Goal: Task Accomplishment & Management: Complete application form

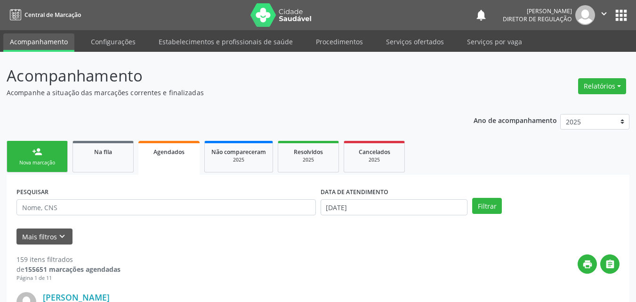
scroll to position [56, 0]
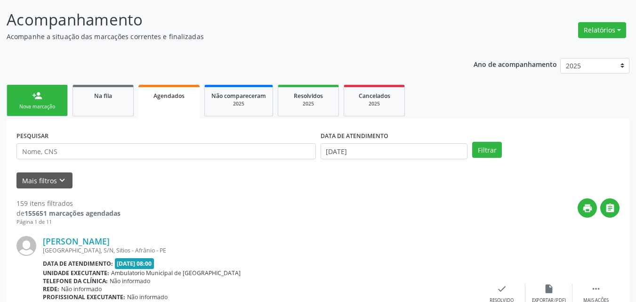
click at [52, 101] on link "person_add Nova marcação" at bounding box center [37, 101] width 61 height 32
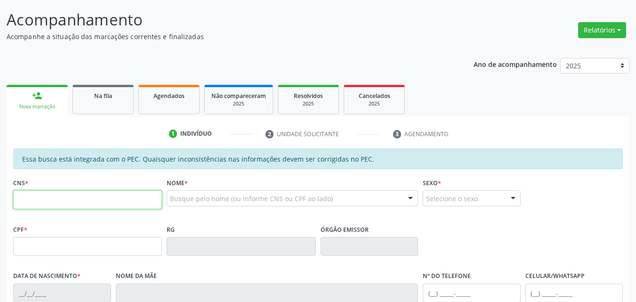
click at [92, 201] on input "text" at bounding box center [87, 199] width 149 height 19
type input "702 0068 7470 4088"
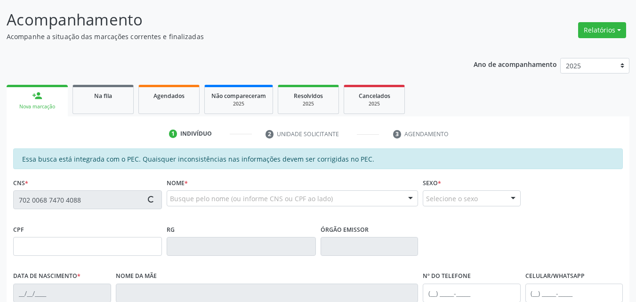
type input "118.150.024-92"
type input "30/08/2008"
type input "Maria Jose de Macedo Souza"
type input "(87) 98839-6360"
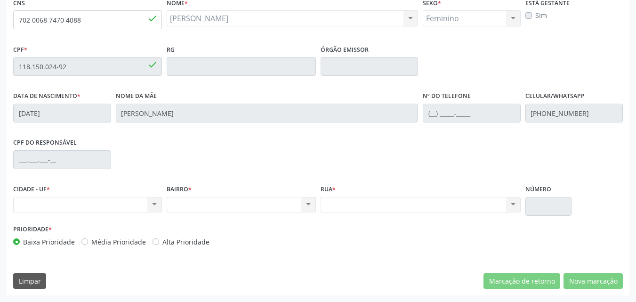
scroll to position [189, 0]
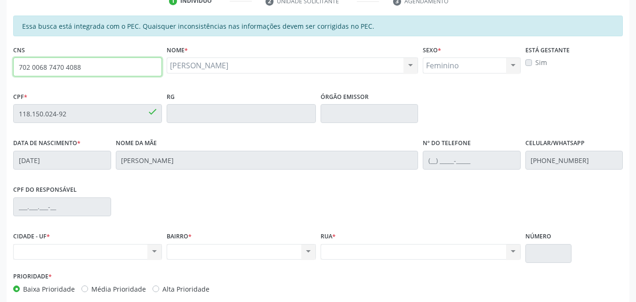
drag, startPoint x: 84, startPoint y: 64, endPoint x: 0, endPoint y: 66, distance: 84.3
click at [0, 66] on div "Acompanhamento Acompanhe a situação das marcações correntes e finalizadas Relat…" at bounding box center [318, 106] width 636 height 486
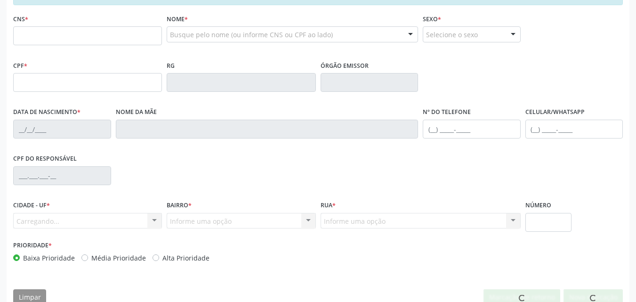
scroll to position [220, 0]
click at [58, 36] on input "text" at bounding box center [87, 35] width 149 height 19
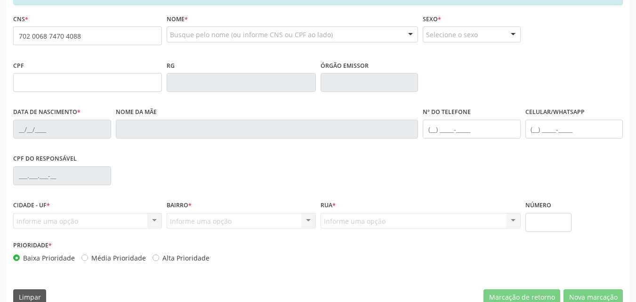
type input "702 0068 7470 4088"
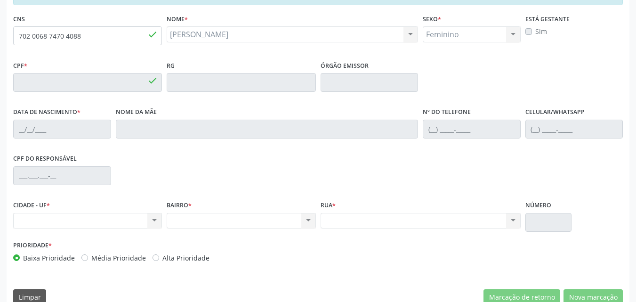
type input "118.150.024-92"
type input "30/[DATE]"
type input "Maria Jose de Macedo Souza"
type input "(87) 98839-6360"
drag, startPoint x: 87, startPoint y: 36, endPoint x: 0, endPoint y: 48, distance: 87.5
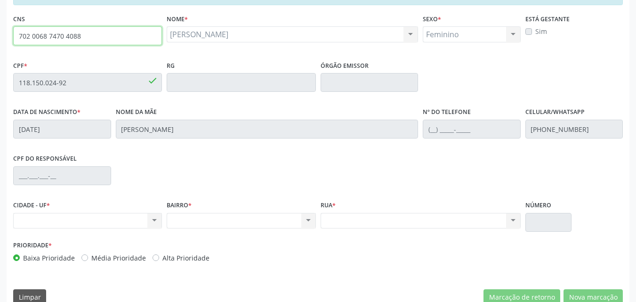
click at [0, 48] on div "Acompanhamento Acompanhe a situação das marcações correntes e finalizadas Relat…" at bounding box center [318, 75] width 636 height 486
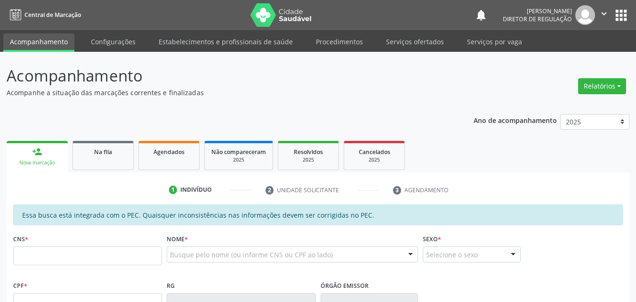
click at [77, 254] on input "text" at bounding box center [87, 255] width 149 height 19
type input "702 0068 7470 4088"
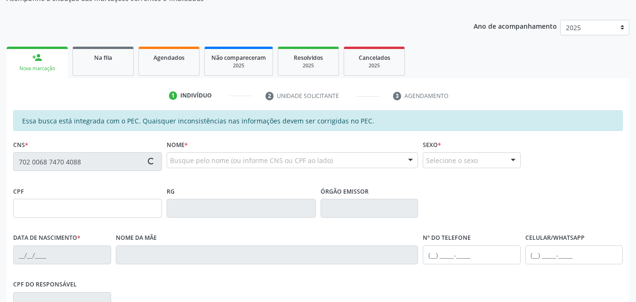
scroll to position [141, 0]
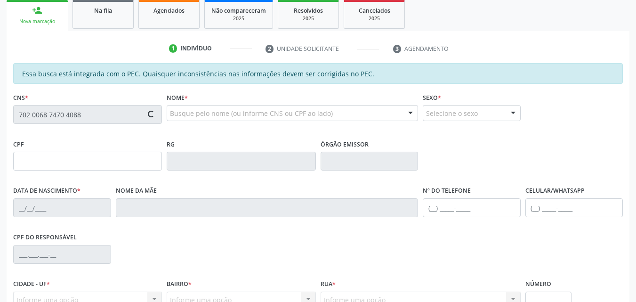
type input "118.150.024-92"
type input "30/[DATE]"
type input "[PERSON_NAME]"
type input "(87) 98839-6360"
type input "S/N"
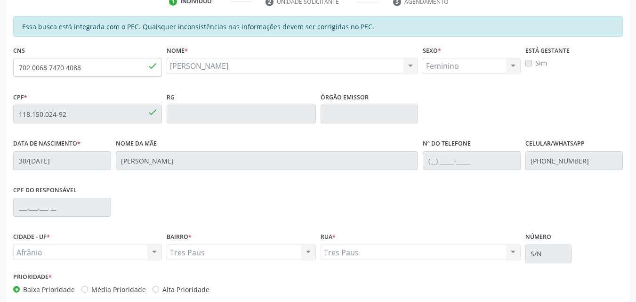
scroll to position [236, 0]
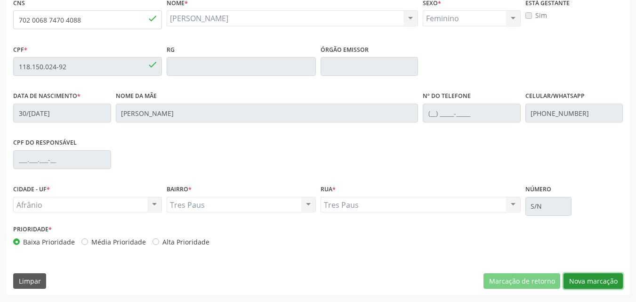
click at [592, 283] on button "Nova marcação" at bounding box center [593, 281] width 59 height 16
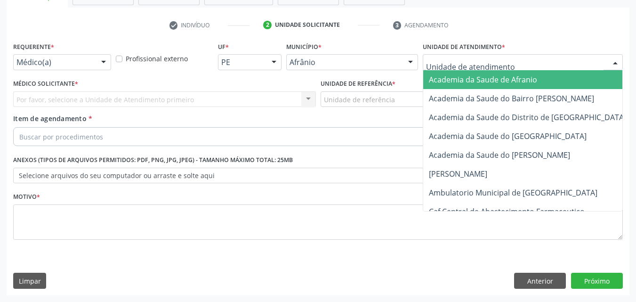
click at [505, 59] on div at bounding box center [523, 62] width 200 height 16
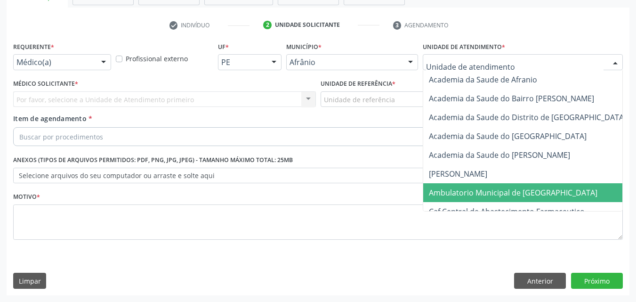
click at [500, 195] on span "Ambulatorio Municipal de [GEOGRAPHIC_DATA]" at bounding box center [513, 192] width 169 height 10
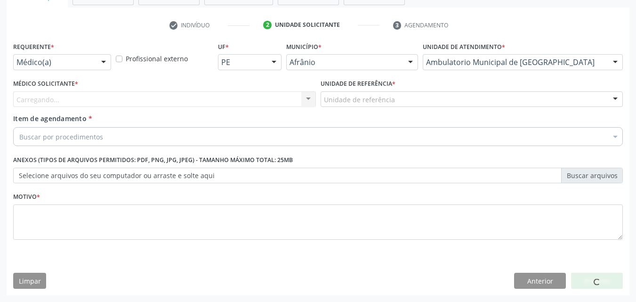
click at [406, 97] on div "Unidade de referência" at bounding box center [472, 99] width 303 height 16
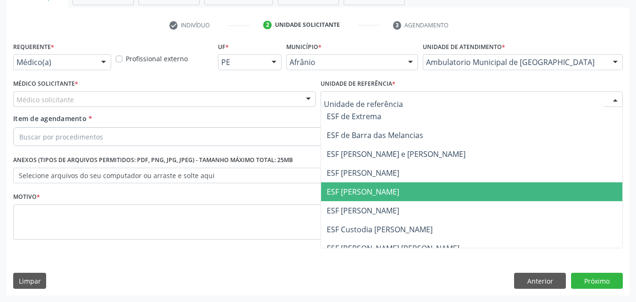
click at [382, 195] on span "ESF [PERSON_NAME]" at bounding box center [363, 192] width 73 height 10
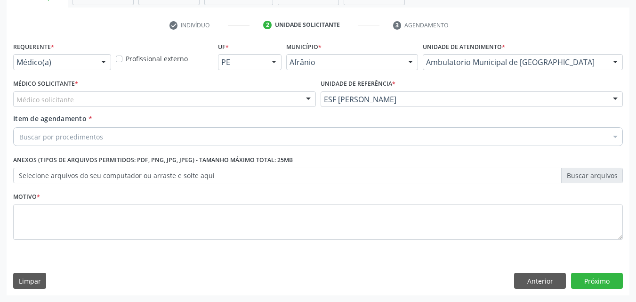
click at [163, 97] on div "Médico solicitante" at bounding box center [164, 99] width 303 height 16
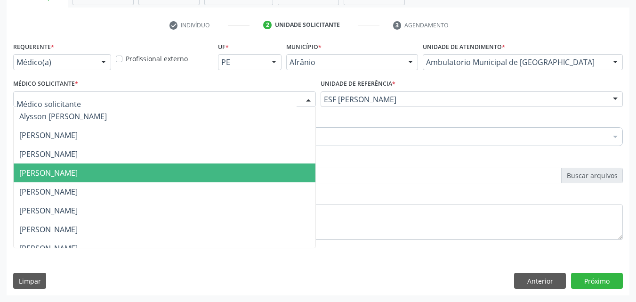
click at [157, 175] on span "[PERSON_NAME]" at bounding box center [165, 172] width 302 height 19
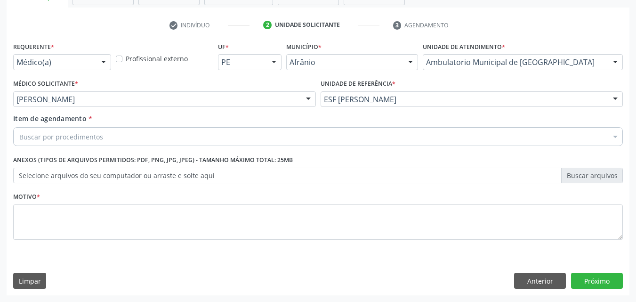
click at [125, 136] on div "Buscar por procedimentos" at bounding box center [318, 136] width 610 height 19
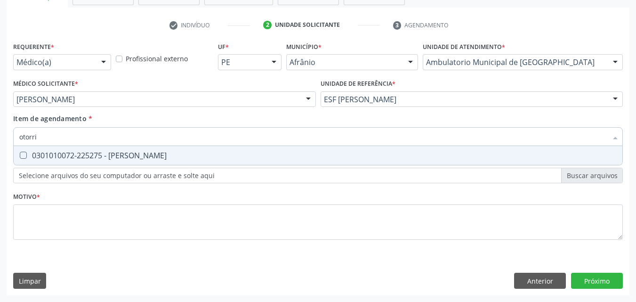
type input "otorrin"
click at [143, 156] on div "0301010072-225275 - Médico Otorrinolaringologista" at bounding box center [318, 156] width 598 height 8
checkbox Otorrinolaringologista "true"
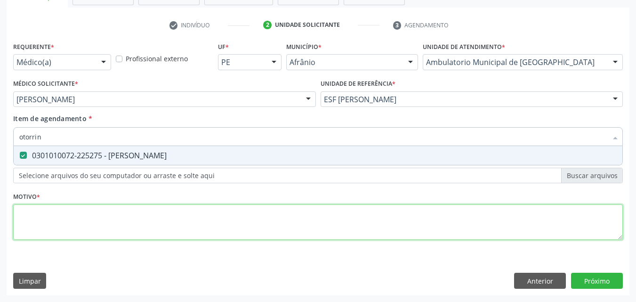
click at [156, 213] on div "Requerente * Médico(a) Médico(a) Enfermeiro(a) Paciente Nenhum resultado encont…" at bounding box center [318, 146] width 610 height 213
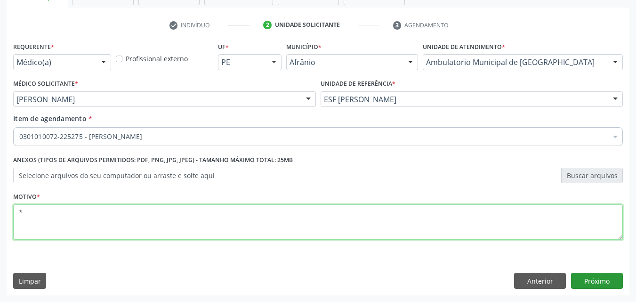
type textarea "*"
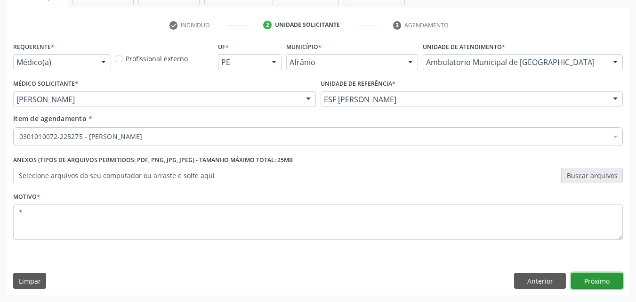
click at [605, 282] on button "Próximo" at bounding box center [597, 281] width 52 height 16
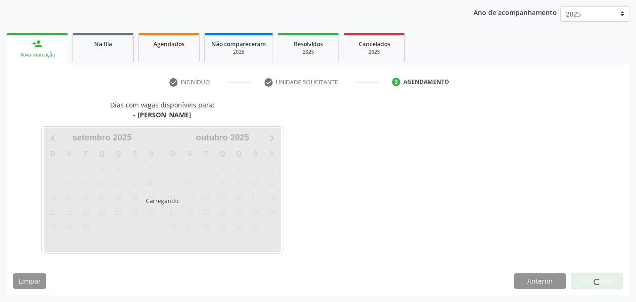
scroll to position [108, 0]
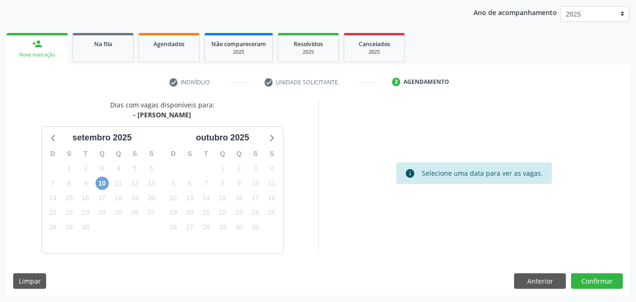
click at [101, 184] on span "10" at bounding box center [102, 183] width 13 height 13
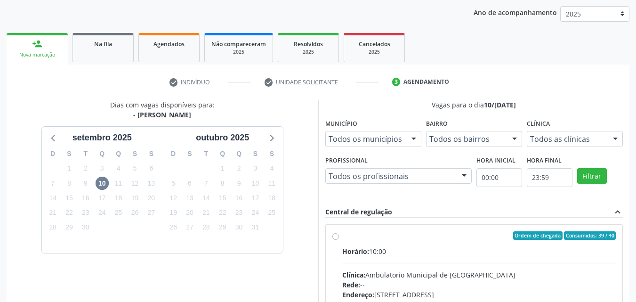
click at [350, 238] on div "Ordem de chegada Consumidos: 39 / 40" at bounding box center [479, 235] width 274 height 8
click at [339, 238] on input "Ordem de chegada Consumidos: 39 / 40 Horário: 10:00 Clínica: Ambulatorio Munici…" at bounding box center [336, 235] width 7 height 8
radio input "true"
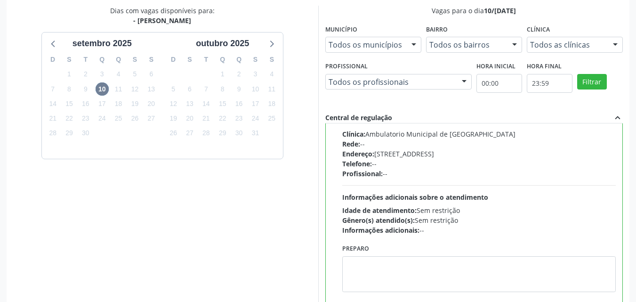
scroll to position [261, 0]
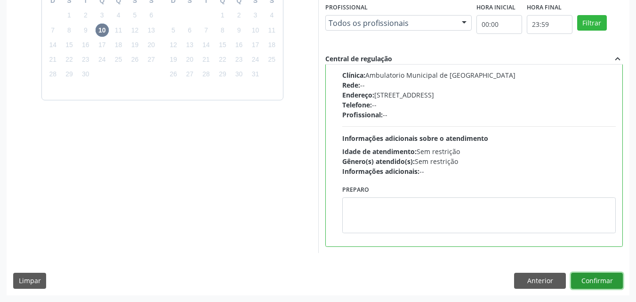
click at [594, 280] on button "Confirmar" at bounding box center [597, 281] width 52 height 16
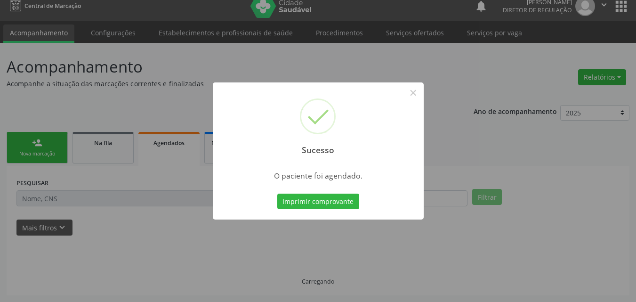
scroll to position [9, 0]
click at [337, 203] on button "Imprimir comprovante" at bounding box center [318, 202] width 82 height 16
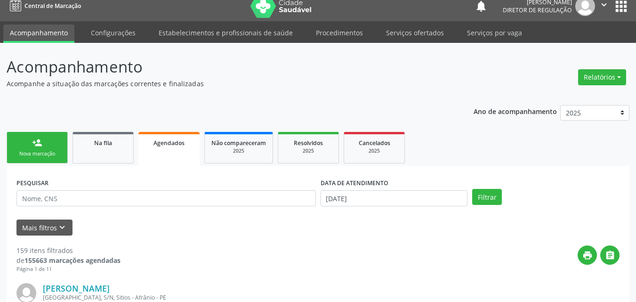
click at [47, 150] on div "Nova marcação" at bounding box center [37, 153] width 47 height 7
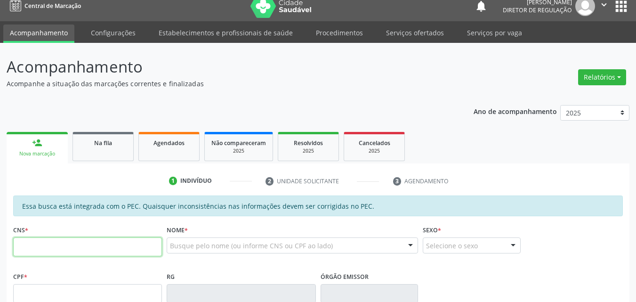
click at [79, 248] on input "text" at bounding box center [87, 246] width 149 height 19
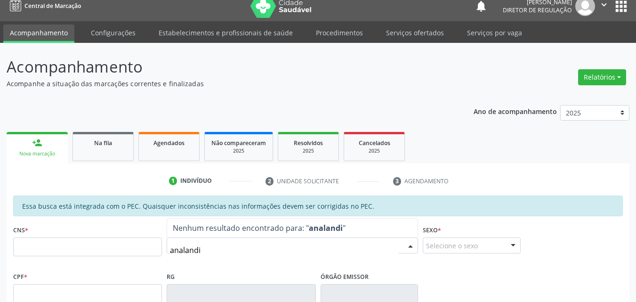
type input "analandia"
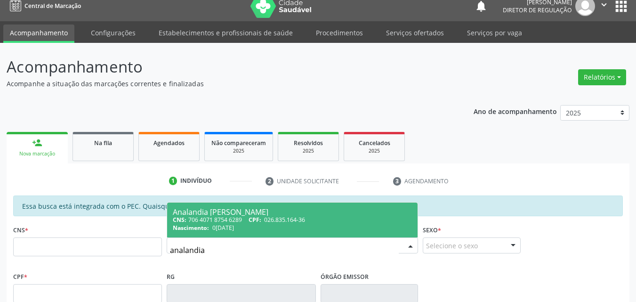
click at [237, 221] on div "CNS: 706 4071 8754 6289 CPF: 026.835.164-36" at bounding box center [292, 220] width 239 height 8
type input "706 4071 8754 6289"
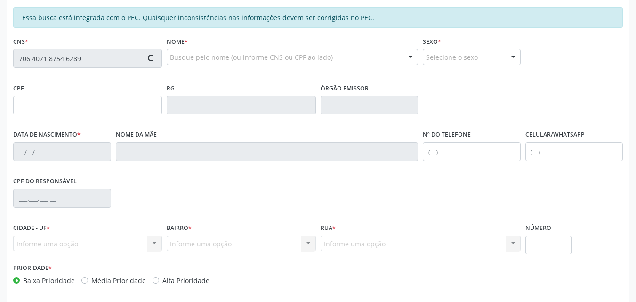
scroll to position [236, 0]
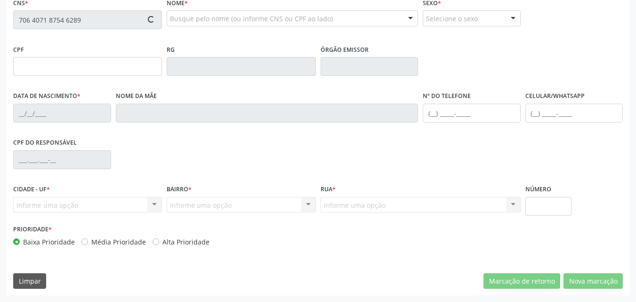
type input "026.835.164-36"
type input "06/05/1975"
type input "Valdelice Alves da Silva"
type input "(87) 93868-1015"
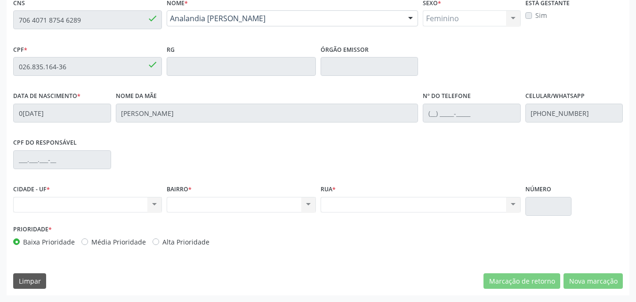
click at [0, 22] on div "Acompanhamento Acompanhe a situação das marcações correntes e finalizadas Relat…" at bounding box center [318, 59] width 636 height 486
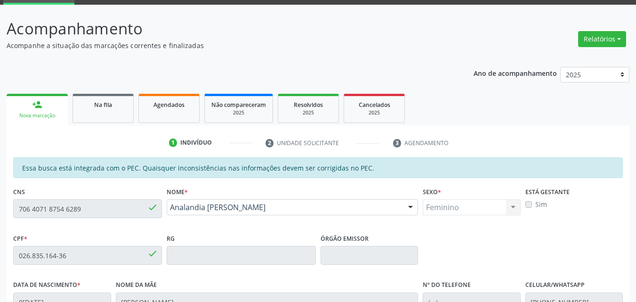
scroll to position [141, 0]
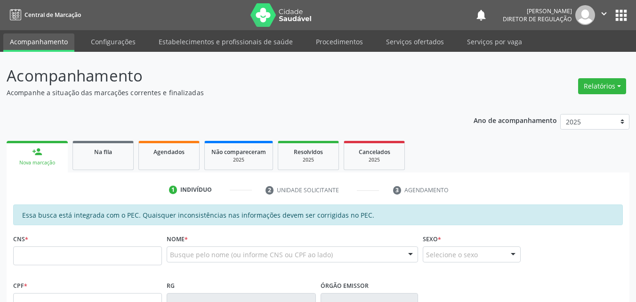
scroll to position [141, 0]
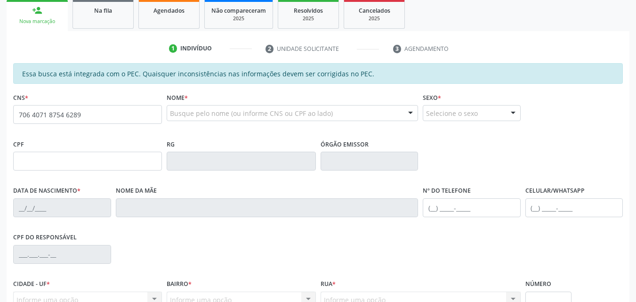
type input "706 4071 8754 6289"
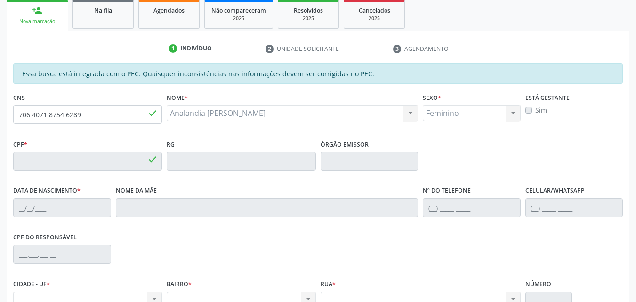
type input "026.835.164-36"
type input "06/05/1975"
type input "Valdelice Alves da Silva"
type input "(87) 93868-1015"
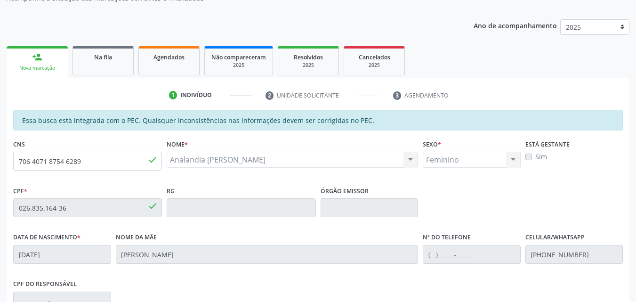
scroll to position [48, 0]
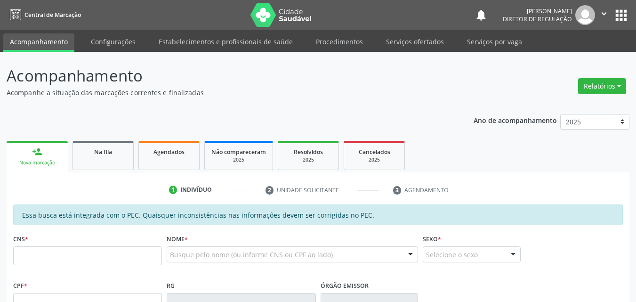
scroll to position [48, 0]
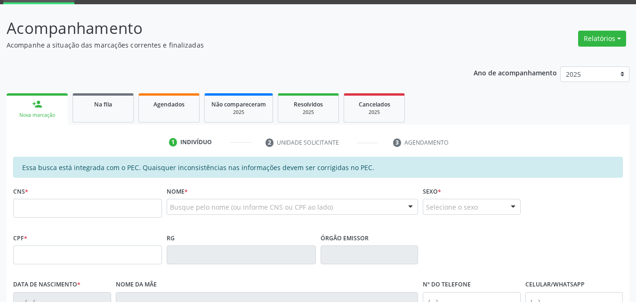
click at [89, 210] on input "text" at bounding box center [87, 208] width 149 height 19
type input "706 4071 8754 6289"
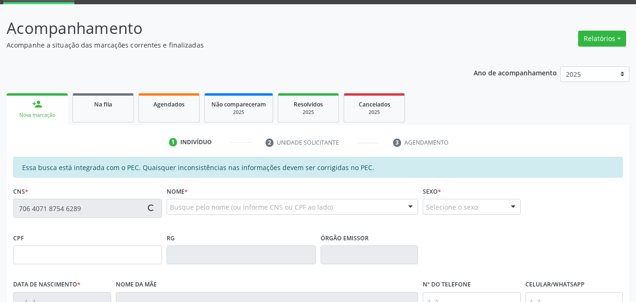
type input "026.835.164-36"
type input "06/05/1975"
type input "Valdelice Alves da Silva"
type input "(87) 93868-1015"
type input "S/N"
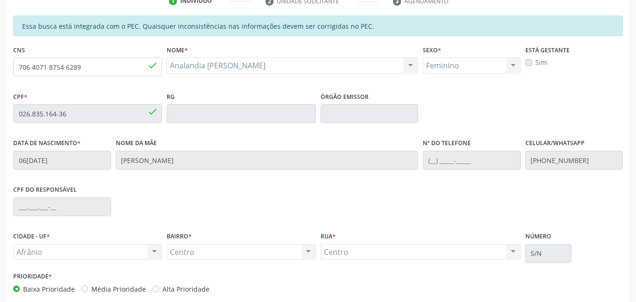
scroll to position [236, 0]
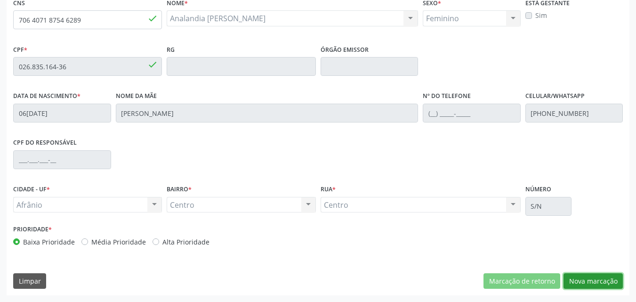
click at [586, 279] on button "Nova marcação" at bounding box center [593, 281] width 59 height 16
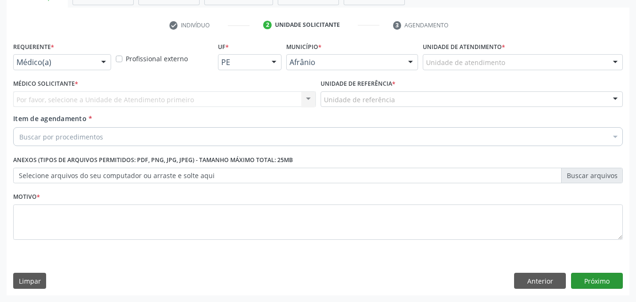
scroll to position [165, 0]
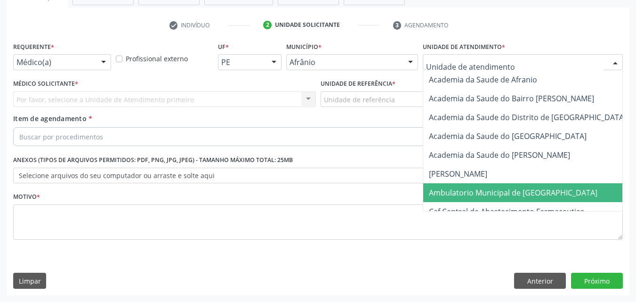
drag, startPoint x: 473, startPoint y: 192, endPoint x: 472, endPoint y: 187, distance: 4.9
click at [474, 192] on span "Ambulatorio Municipal de [GEOGRAPHIC_DATA]" at bounding box center [513, 192] width 169 height 10
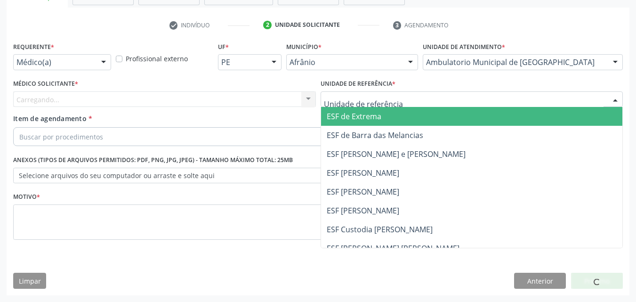
click at [397, 96] on div at bounding box center [472, 99] width 303 height 16
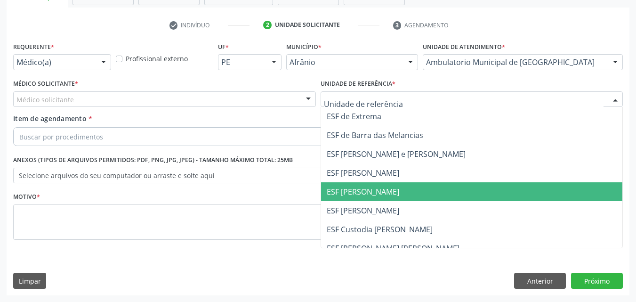
click at [358, 189] on span "ESF [PERSON_NAME]" at bounding box center [363, 192] width 73 height 10
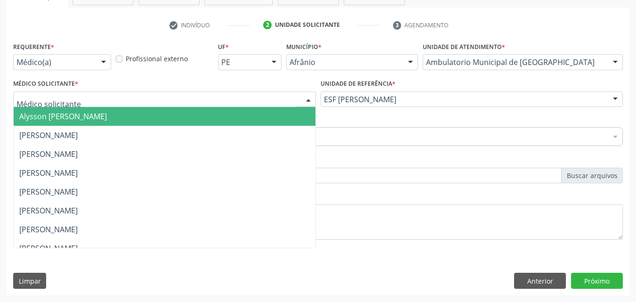
click at [208, 99] on div at bounding box center [164, 99] width 303 height 16
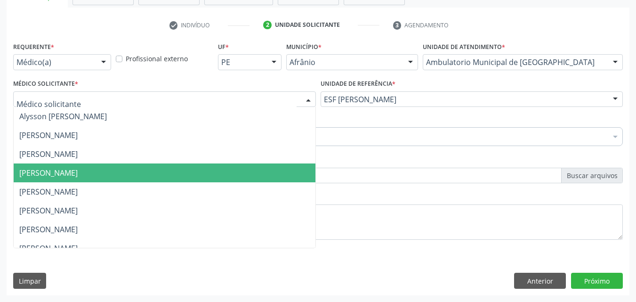
click at [128, 172] on span "[PERSON_NAME]" at bounding box center [165, 172] width 302 height 19
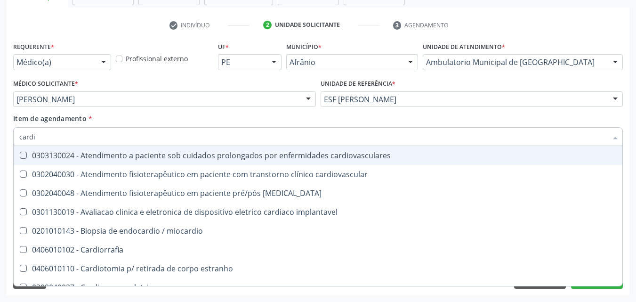
type input "cardio"
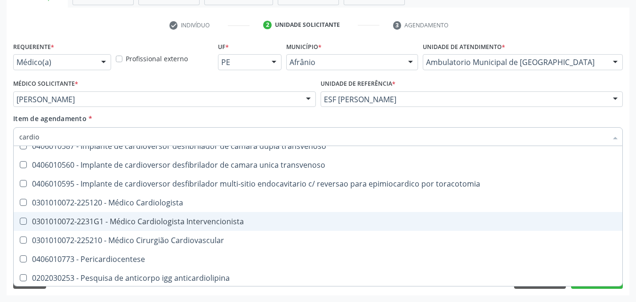
scroll to position [471, 0]
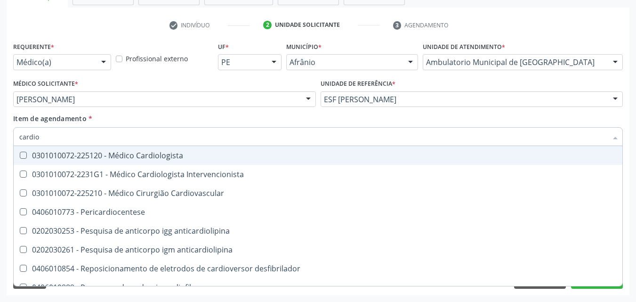
click at [135, 152] on div "0301010072-225120 - Médico Cardiologista" at bounding box center [318, 156] width 598 height 8
checkbox Cardiologista "true"
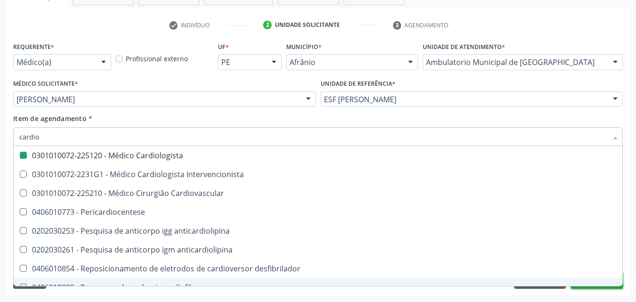
click at [587, 287] on button "Próximo" at bounding box center [597, 281] width 52 height 16
checkbox cardiovascular "true"
checkbox Cardiologista "false"
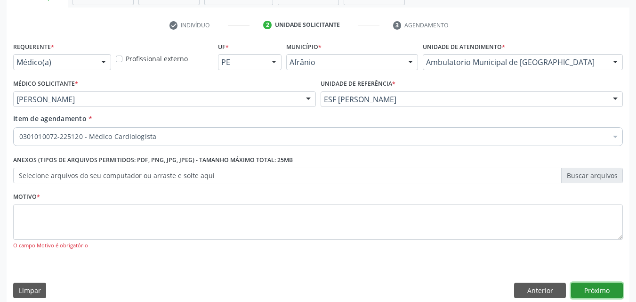
scroll to position [0, 0]
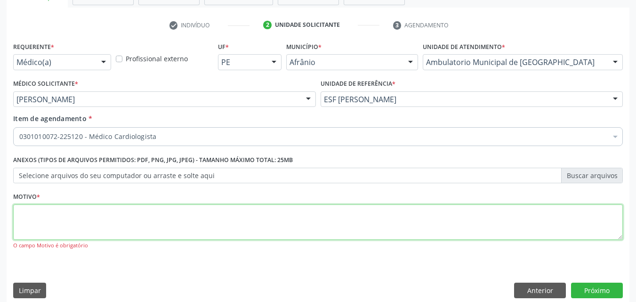
click at [144, 215] on textarea at bounding box center [318, 222] width 610 height 36
type textarea "*"
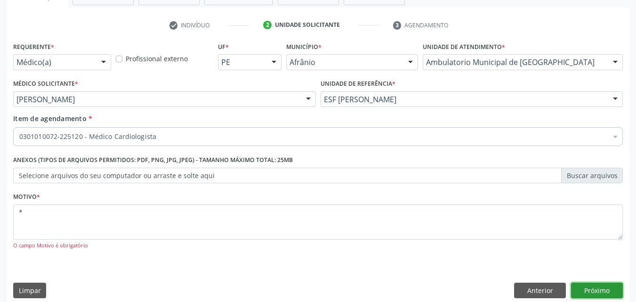
click at [602, 293] on button "Próximo" at bounding box center [597, 291] width 52 height 16
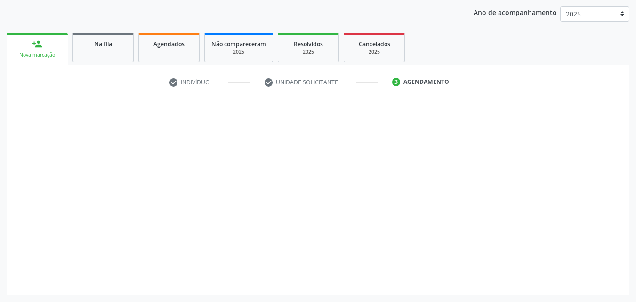
scroll to position [108, 0]
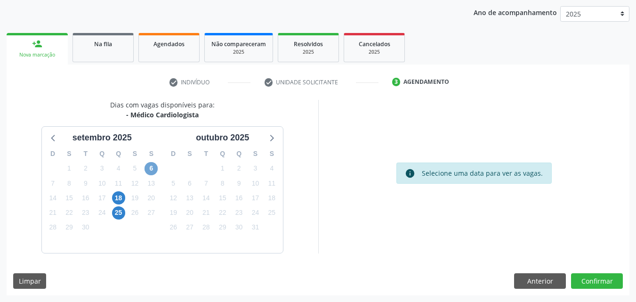
click at [150, 168] on span "6" at bounding box center [151, 168] width 13 height 13
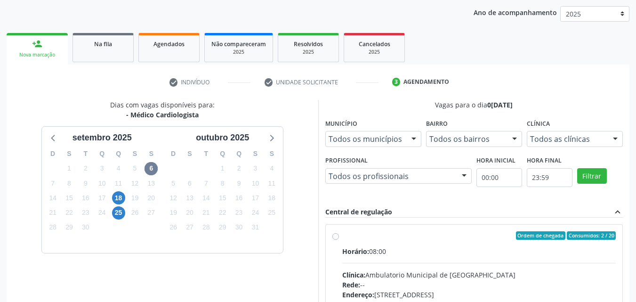
click at [366, 234] on div "Ordem de chegada Consumidos: 2 / 20" at bounding box center [479, 235] width 274 height 8
click at [339, 234] on input "Ordem de chegada Consumidos: 2 / 20 Horário: 08:00 Clínica: Ambulatorio Municip…" at bounding box center [336, 235] width 7 height 8
radio input "true"
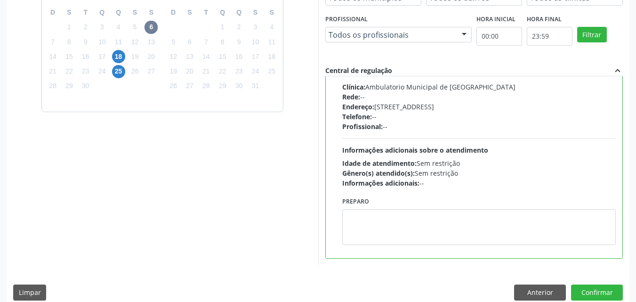
scroll to position [261, 0]
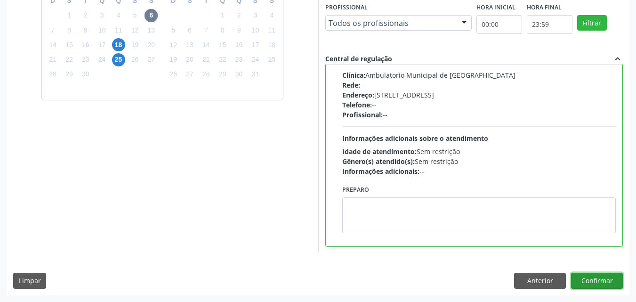
click at [598, 280] on button "Confirmar" at bounding box center [597, 281] width 52 height 16
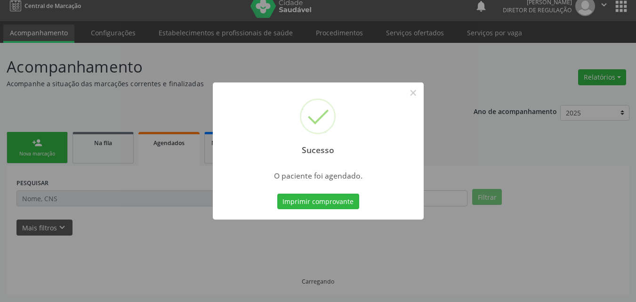
scroll to position [9, 0]
click at [335, 202] on button "Imprimir comprovante" at bounding box center [318, 202] width 82 height 16
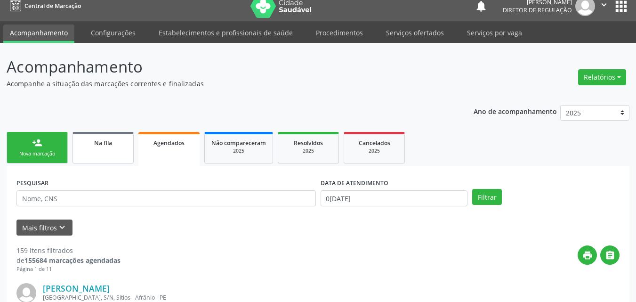
click at [100, 140] on span "Na fila" at bounding box center [103, 143] width 18 height 8
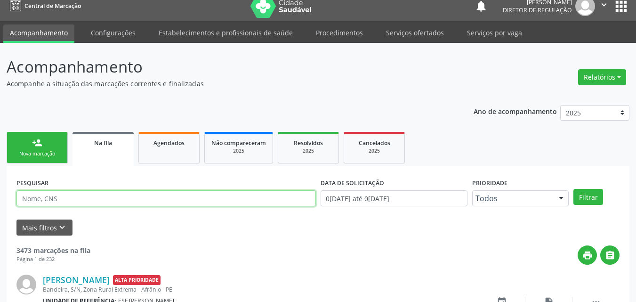
click at [96, 195] on input "text" at bounding box center [166, 198] width 300 height 16
type input "josafa"
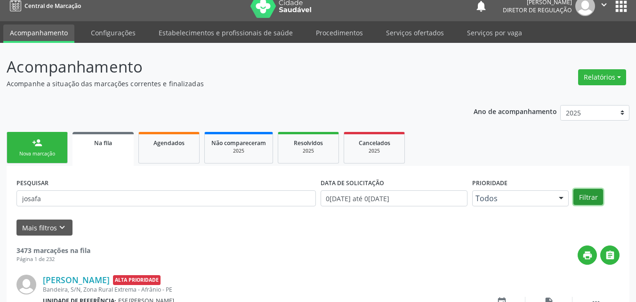
click at [592, 197] on button "Filtrar" at bounding box center [589, 197] width 30 height 16
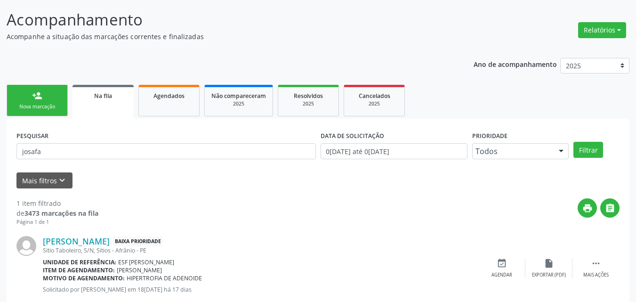
scroll to position [81, 0]
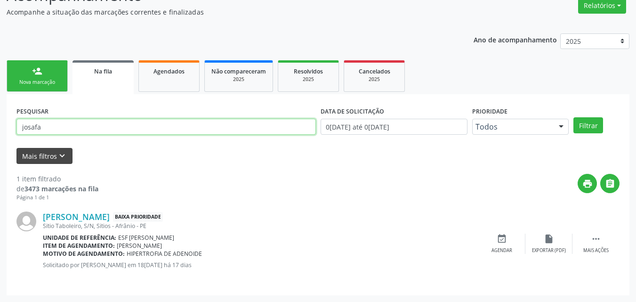
drag, startPoint x: 51, startPoint y: 129, endPoint x: 33, endPoint y: 149, distance: 27.0
click at [8, 147] on div "PESQUISAR josafa DATA DE SOLICITAÇÃO 01/01/2018 até 04/09/2025 Prioridade Todos…" at bounding box center [318, 194] width 623 height 201
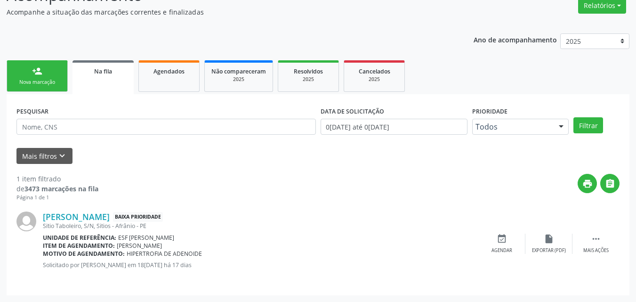
click at [57, 83] on div "Nova marcação" at bounding box center [37, 82] width 47 height 7
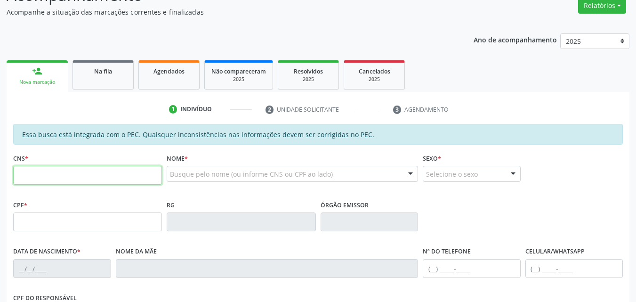
click at [89, 176] on input "text" at bounding box center [87, 175] width 149 height 19
type input "703 6070 2611 1837"
type input "099.765.104-03"
type input "30/12/1992"
type input "Rosimeire dos Santos"
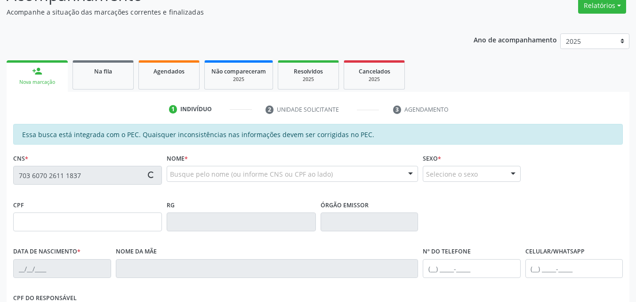
type input "(87) 98824-4802"
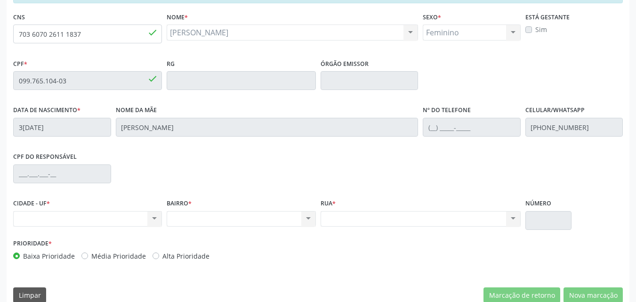
scroll to position [175, 0]
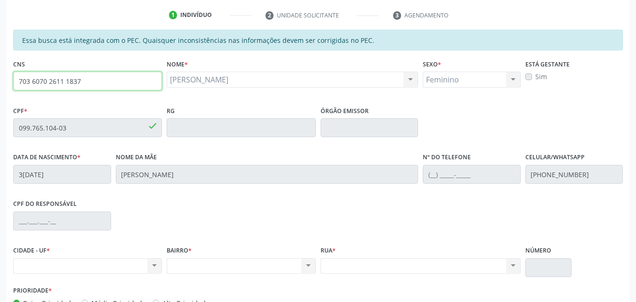
drag, startPoint x: 85, startPoint y: 81, endPoint x: 0, endPoint y: 86, distance: 85.4
click at [0, 86] on div "Acompanhamento Acompanhe a situação das marcações correntes e finalizadas Relat…" at bounding box center [318, 120] width 636 height 486
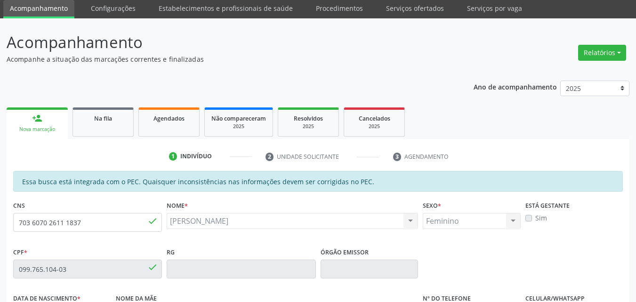
click at [109, 115] on span "Na fila" at bounding box center [103, 118] width 18 height 8
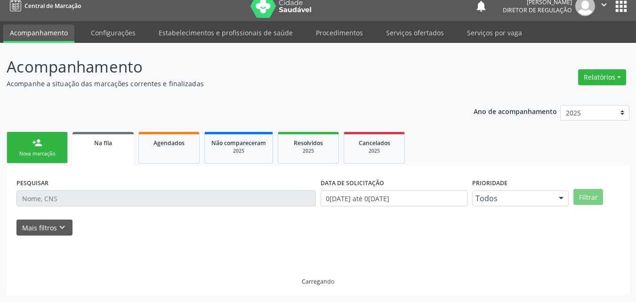
scroll to position [19, 0]
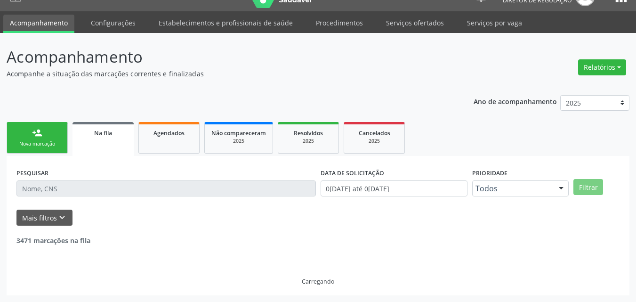
click at [109, 186] on input "text" at bounding box center [166, 188] width 300 height 16
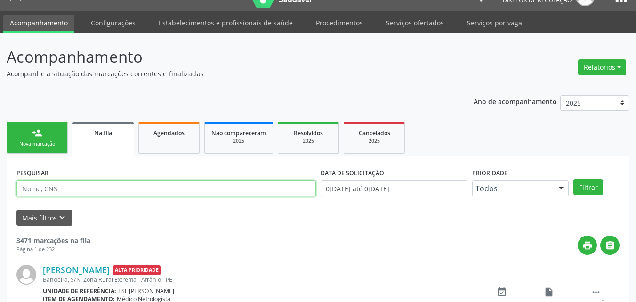
click at [114, 186] on input "text" at bounding box center [166, 188] width 300 height 16
type input "706202513426462"
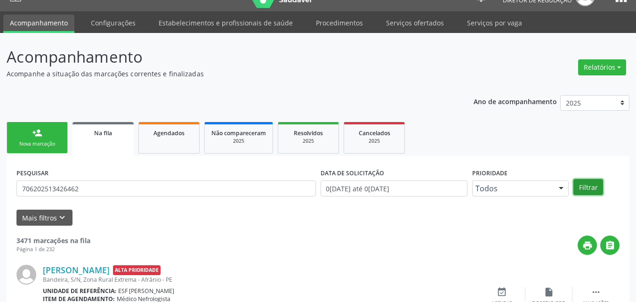
click at [588, 188] on button "Filtrar" at bounding box center [589, 187] width 30 height 16
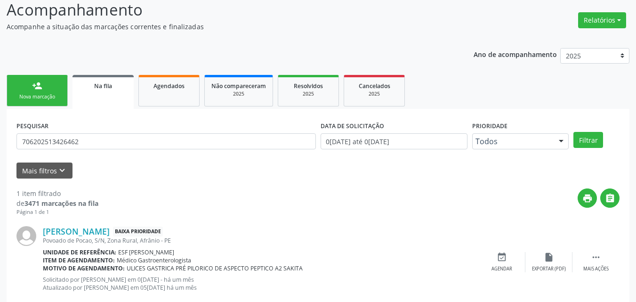
scroll to position [89, 0]
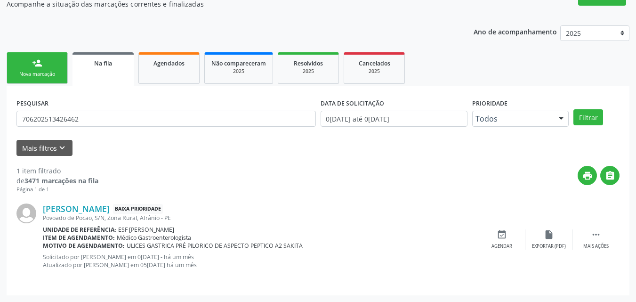
click at [48, 73] on div "Nova marcação" at bounding box center [37, 74] width 47 height 7
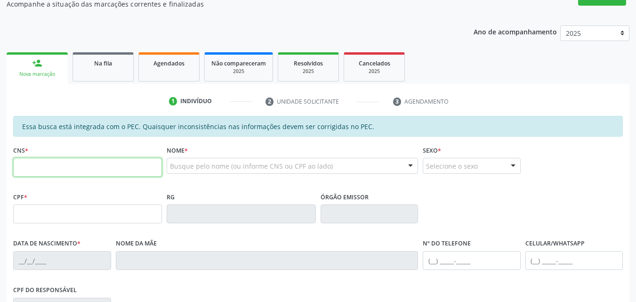
click at [72, 169] on input "text" at bounding box center [87, 167] width 149 height 19
paste input "703 6070 2611 1837"
type input "703 6070 2611 1837"
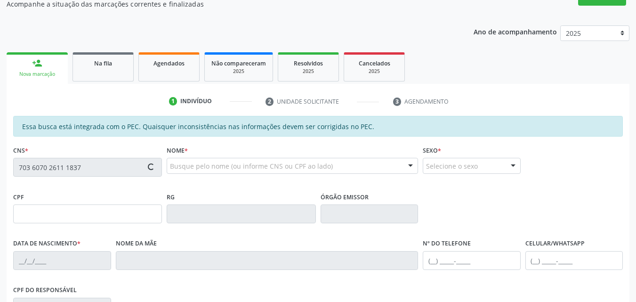
type input "099.765.104-03"
type input "30/12/1992"
type input "Rosimeire dos Santos"
type input "(87) 98824-4802"
type input "S/N"
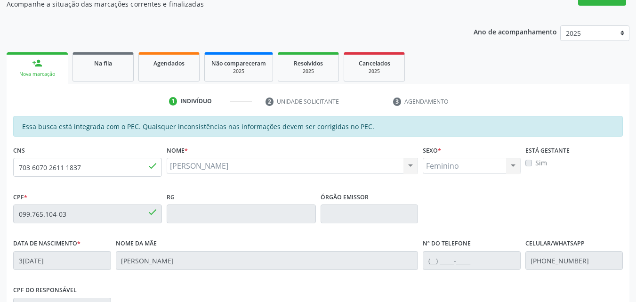
scroll to position [230, 0]
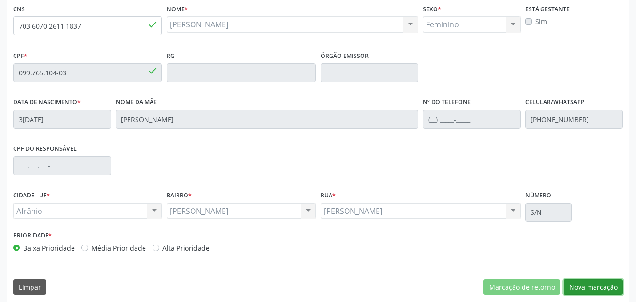
click at [588, 289] on button "Nova marcação" at bounding box center [593, 287] width 59 height 16
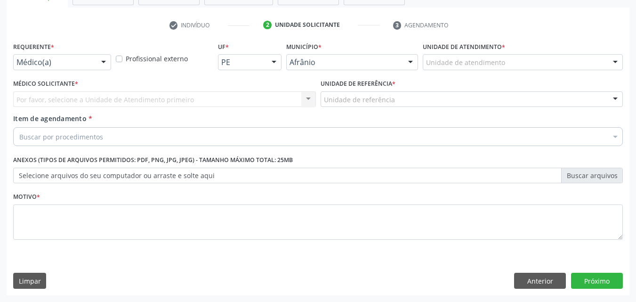
scroll to position [165, 0]
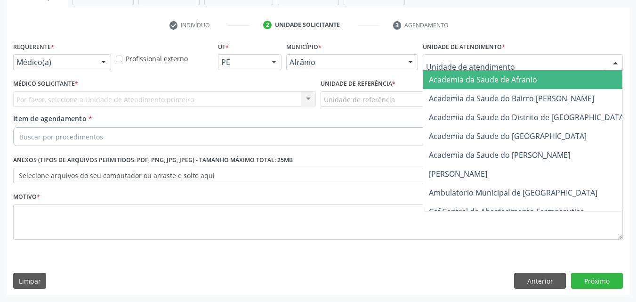
click at [508, 62] on div at bounding box center [523, 62] width 200 height 16
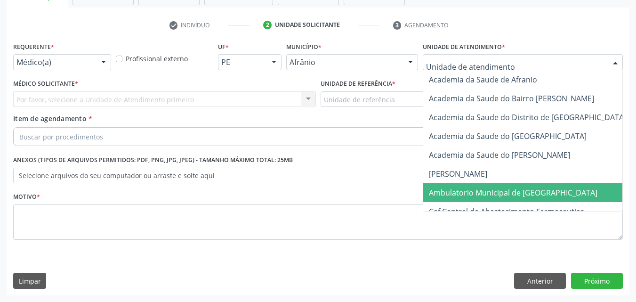
click at [494, 193] on span "Ambulatorio Municipal de [GEOGRAPHIC_DATA]" at bounding box center [513, 192] width 169 height 10
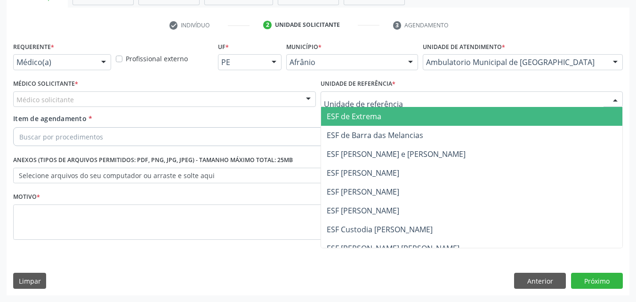
click at [407, 95] on div at bounding box center [472, 99] width 303 height 16
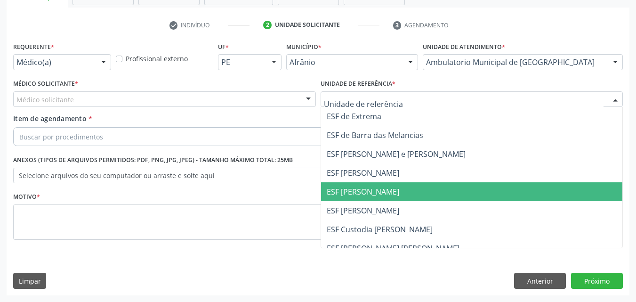
click at [392, 191] on span "ESF [PERSON_NAME]" at bounding box center [472, 191] width 302 height 19
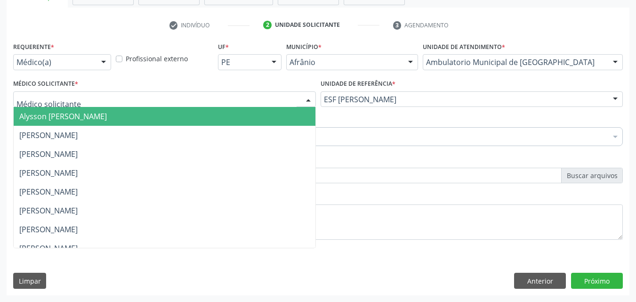
click at [155, 98] on div at bounding box center [164, 99] width 303 height 16
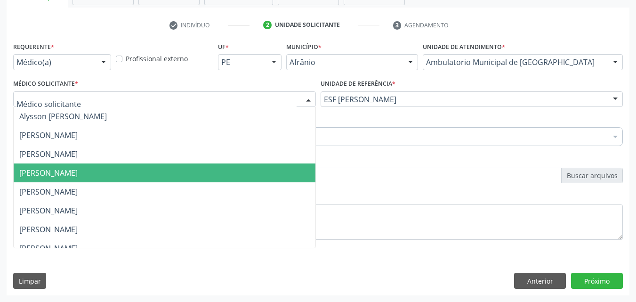
click at [132, 170] on span "[PERSON_NAME]" at bounding box center [165, 172] width 302 height 19
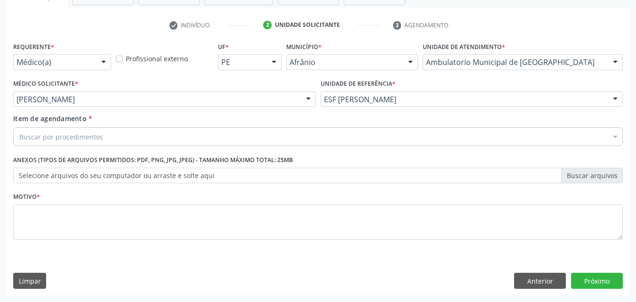
click at [113, 132] on div "Buscar por procedimentos" at bounding box center [318, 136] width 610 height 19
click at [109, 137] on div "Buscar por procedimentos" at bounding box center [318, 136] width 610 height 19
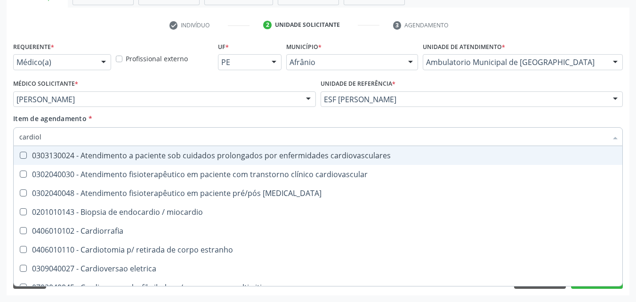
type input "cardiolo"
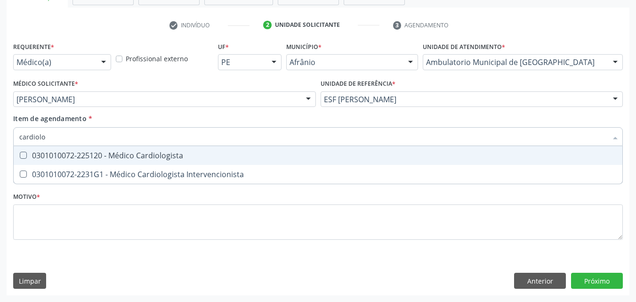
click at [98, 156] on div "0301010072-225120 - Médico Cardiologista" at bounding box center [318, 156] width 598 height 8
checkbox Cardiologista "true"
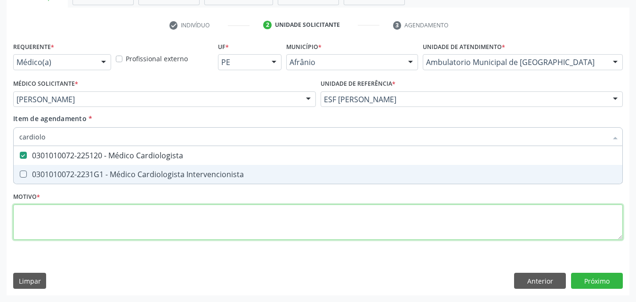
click at [81, 216] on div "Requerente * Médico(a) Médico(a) Enfermeiro(a) Paciente Nenhum resultado encont…" at bounding box center [318, 146] width 610 height 213
checkbox Intervencionista "true"
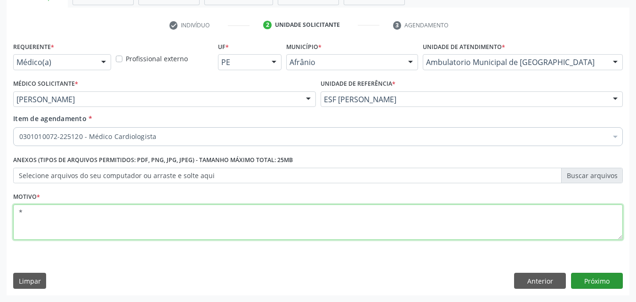
type textarea "*"
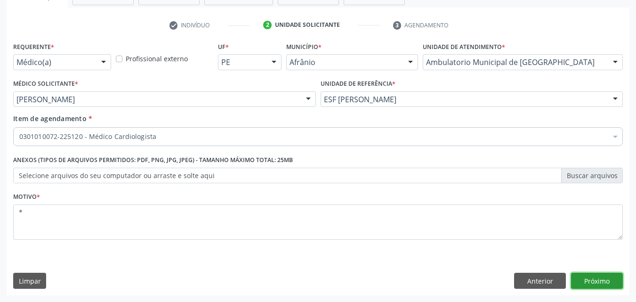
click at [597, 282] on button "Próximo" at bounding box center [597, 281] width 52 height 16
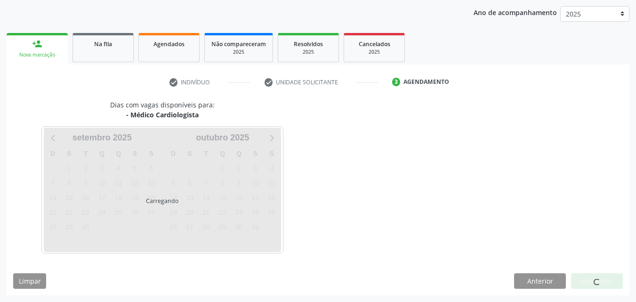
scroll to position [108, 0]
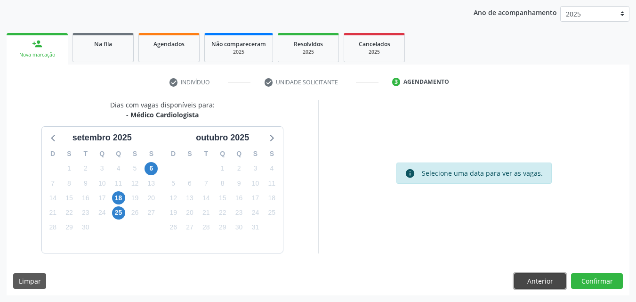
drag, startPoint x: 543, startPoint y: 277, endPoint x: 530, endPoint y: 285, distance: 15.3
click at [539, 278] on button "Anterior" at bounding box center [540, 281] width 52 height 16
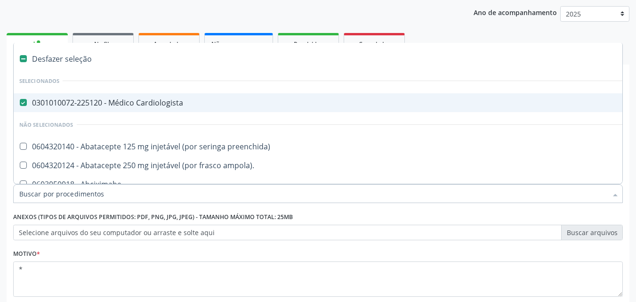
click at [70, 60] on div "Desfazer seleção" at bounding box center [382, 58] width 736 height 19
checkbox Cardiologista "false"
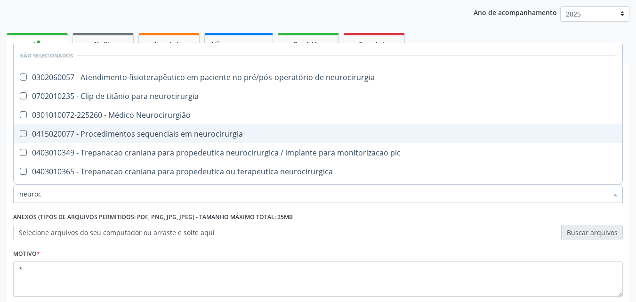
type input "neuroci"
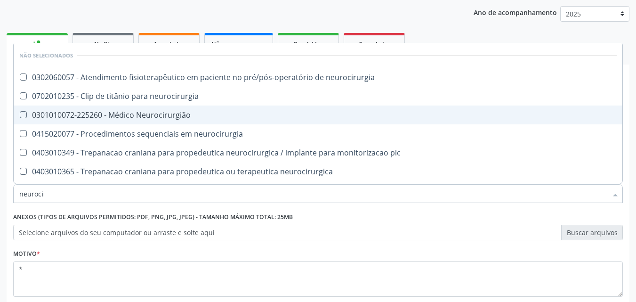
click at [81, 119] on div "0301010072-225260 - Médico Neurocirurgião" at bounding box center [318, 115] width 598 height 8
checkbox Neurocirurgião "true"
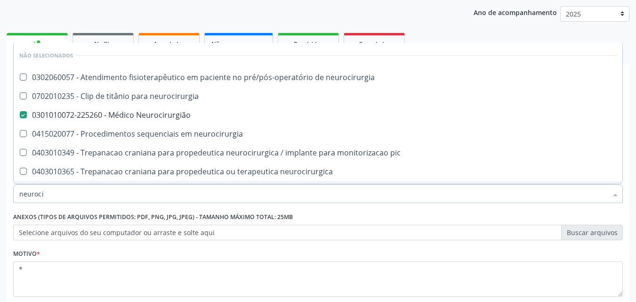
scroll to position [165, 0]
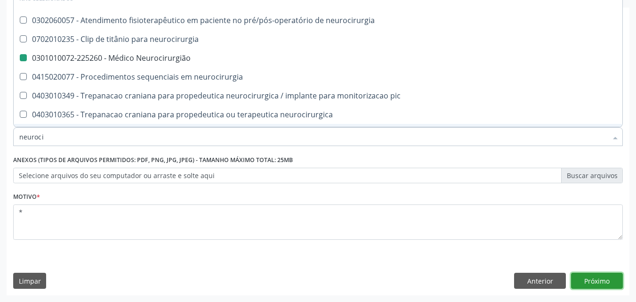
click at [596, 284] on button "Próximo" at bounding box center [597, 281] width 52 height 16
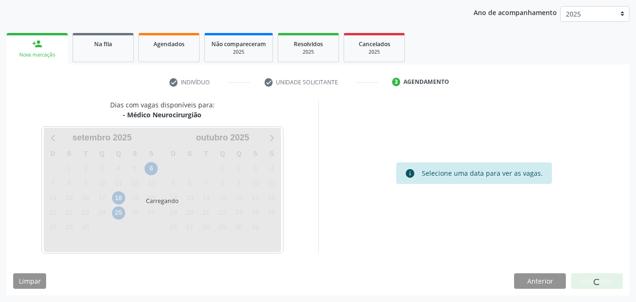
scroll to position [108, 0]
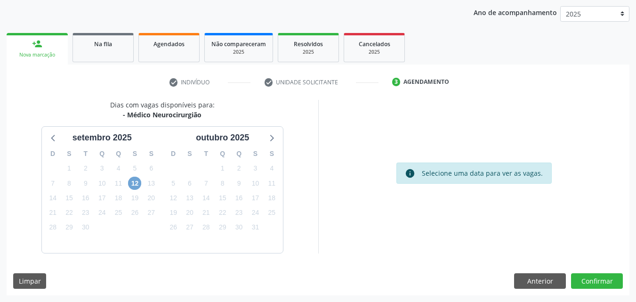
click at [135, 180] on span "12" at bounding box center [134, 183] width 13 height 13
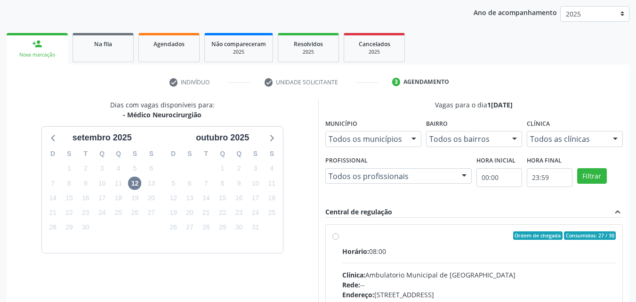
click at [404, 237] on div "Ordem de chegada Consumidos: 27 / 30" at bounding box center [479, 235] width 274 height 8
click at [339, 237] on input "Ordem de chegada Consumidos: 27 / 30 Horário: 08:00 Clínica: Ambulatorio Munici…" at bounding box center [336, 235] width 7 height 8
radio input "true"
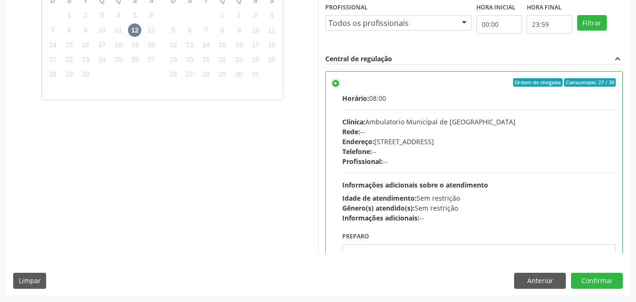
scroll to position [188, 0]
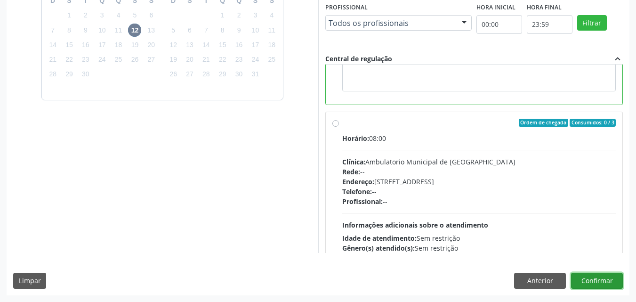
click at [596, 278] on button "Confirmar" at bounding box center [597, 281] width 52 height 16
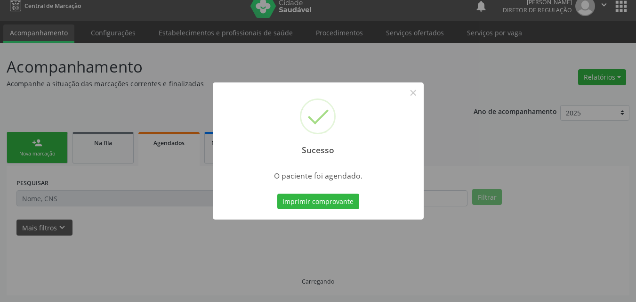
scroll to position [9, 0]
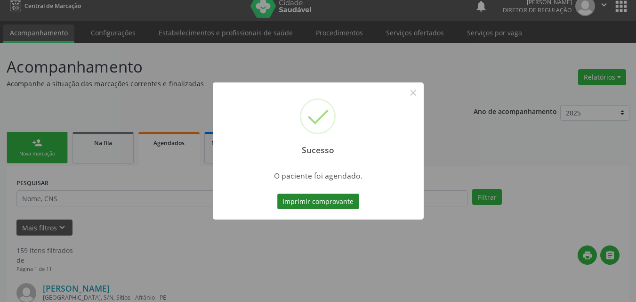
click at [331, 197] on button "Imprimir comprovante" at bounding box center [318, 202] width 82 height 16
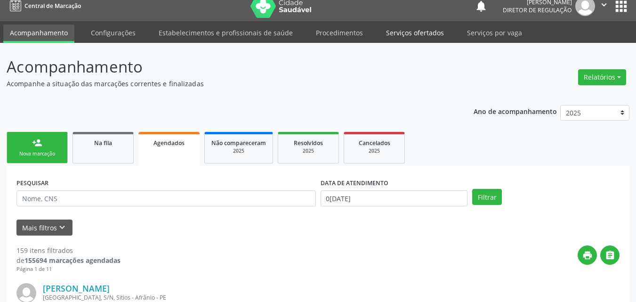
click at [425, 32] on link "Serviços ofertados" at bounding box center [415, 32] width 71 height 16
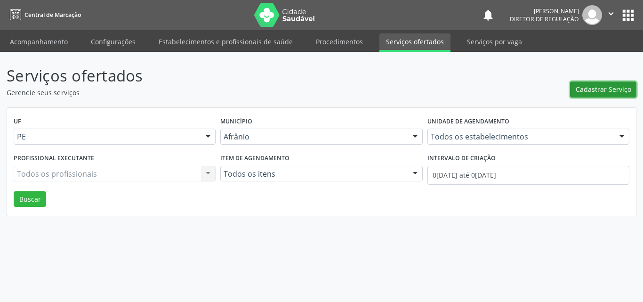
click at [614, 90] on span "Cadastrar Serviço" at bounding box center [604, 89] width 56 height 10
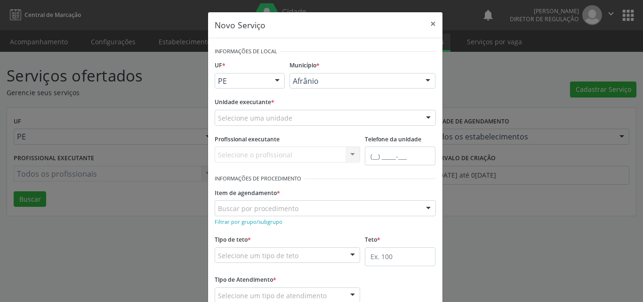
click at [311, 116] on div "Selecione uma unidade" at bounding box center [325, 118] width 221 height 16
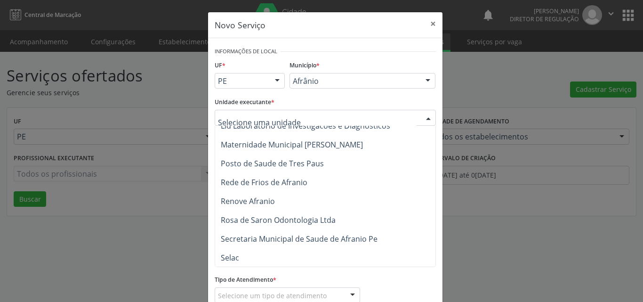
scroll to position [565, 0]
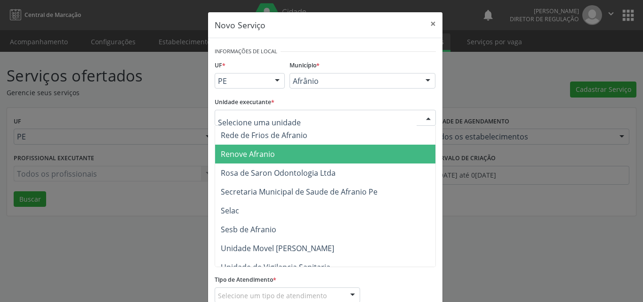
click at [268, 154] on span "Renove Afranio" at bounding box center [248, 154] width 54 height 10
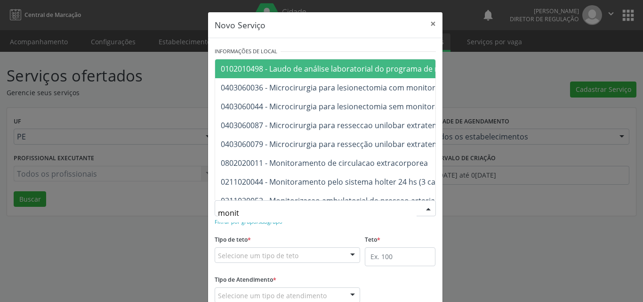
type input "monito"
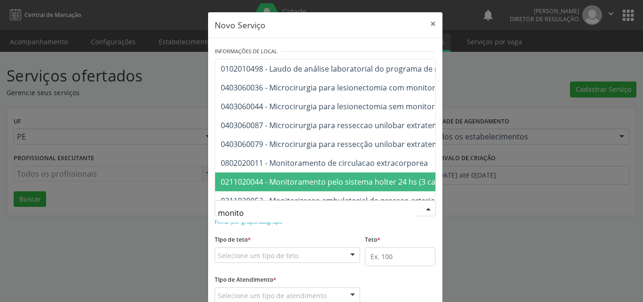
click at [282, 182] on span "0211020044 - Monitoramento pelo sistema holter 24 hs (3 canais)" at bounding box center [337, 182] width 232 height 10
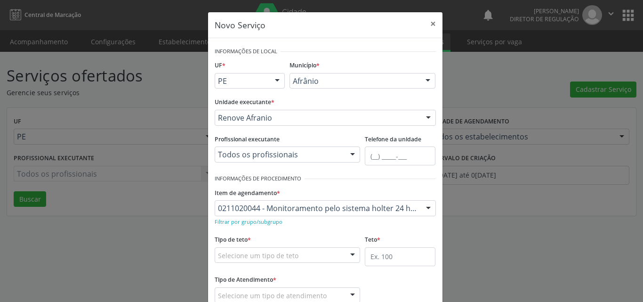
scroll to position [47, 0]
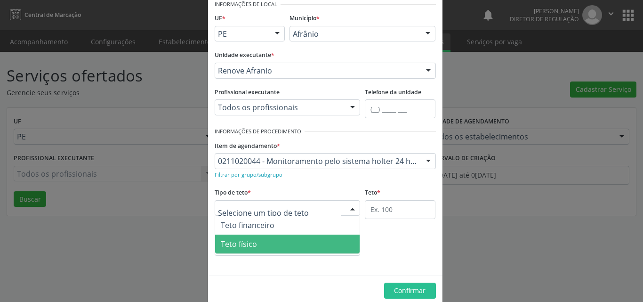
click at [284, 245] on span "Teto físico" at bounding box center [287, 244] width 145 height 19
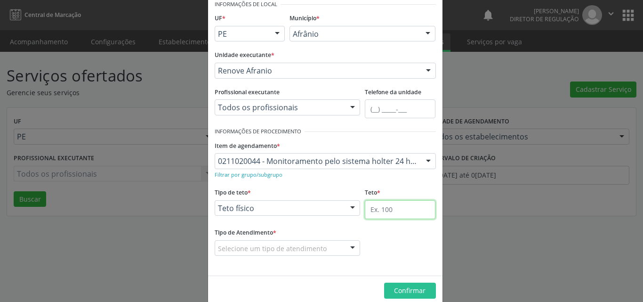
click at [382, 208] on input "text" at bounding box center [400, 209] width 71 height 19
click at [451, 84] on div "Novo Serviço × Informações de Local UF * PE BA PE Nenhum resultado encontrado p…" at bounding box center [321, 151] width 643 height 302
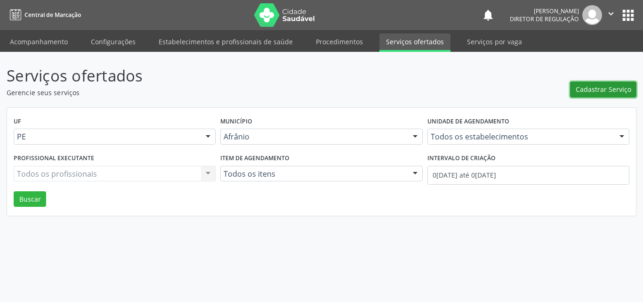
click at [601, 88] on span "Cadastrar Serviço" at bounding box center [604, 89] width 56 height 10
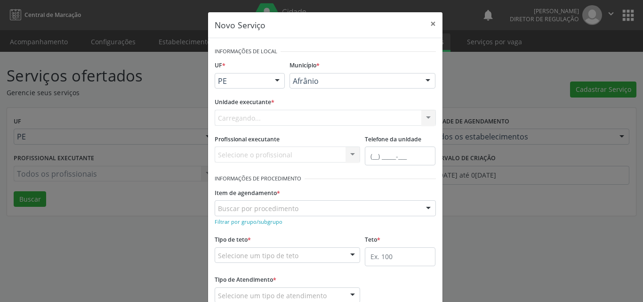
scroll to position [0, 0]
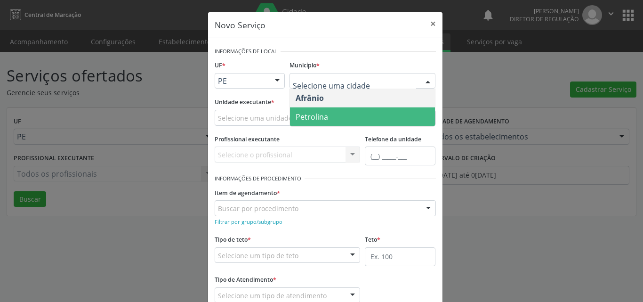
click at [323, 116] on span "Petrolina" at bounding box center [312, 117] width 33 height 10
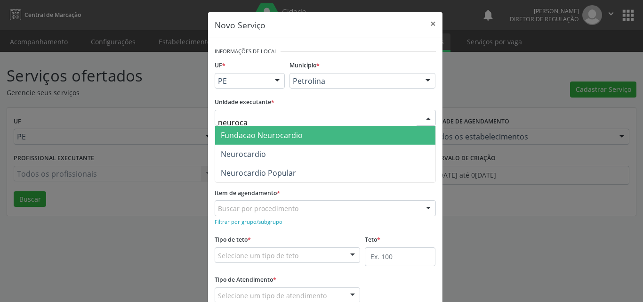
type input "neurocar"
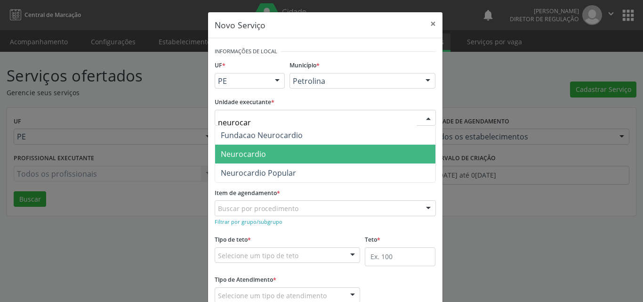
click at [280, 153] on span "Neurocardio" at bounding box center [325, 154] width 220 height 19
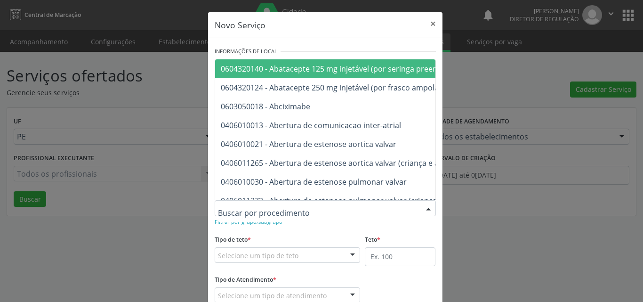
click at [294, 209] on div at bounding box center [325, 208] width 221 height 16
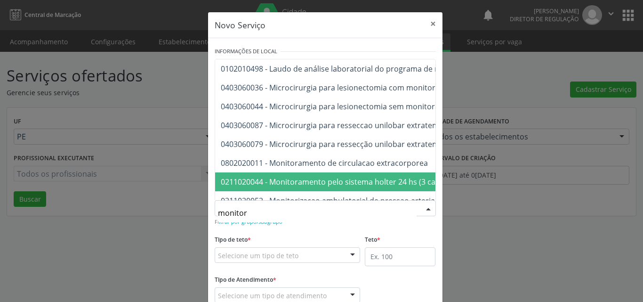
click at [317, 181] on span "0211020044 - Monitoramento pelo sistema holter 24 hs (3 canais)" at bounding box center [337, 182] width 232 height 10
type input "monitor"
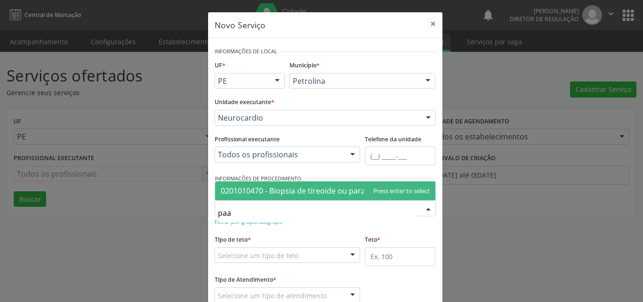
type input "paaf"
click at [315, 191] on span "0201010470 - Biopsia de tireoide ou paratireoide - paaf" at bounding box center [318, 191] width 194 height 10
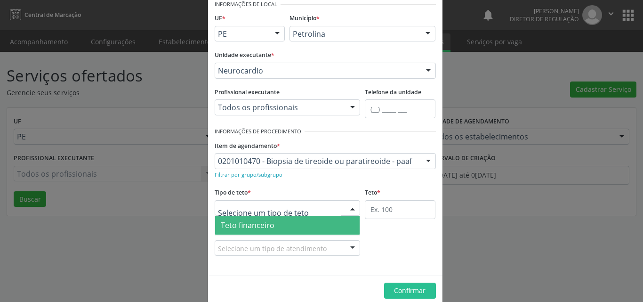
scroll to position [18, 0]
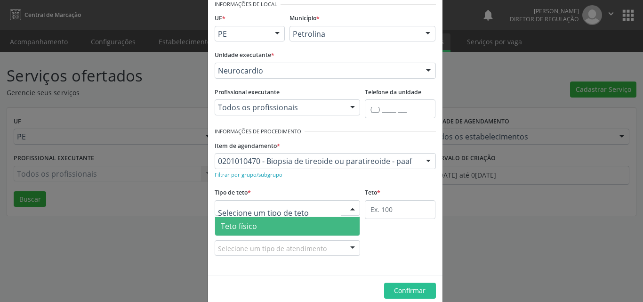
click at [299, 228] on span "Teto físico" at bounding box center [287, 226] width 145 height 19
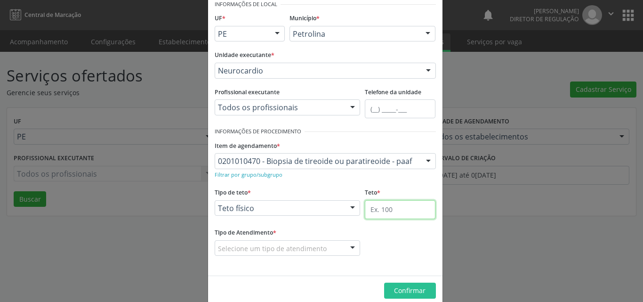
click at [387, 211] on input "text" at bounding box center [400, 209] width 71 height 19
type input "1"
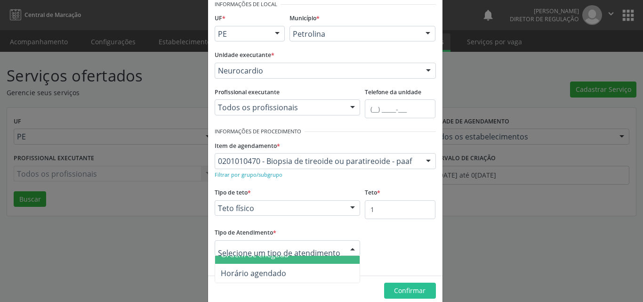
scroll to position [0, 0]
click at [293, 260] on span "Ordem de chegada" at bounding box center [287, 265] width 145 height 19
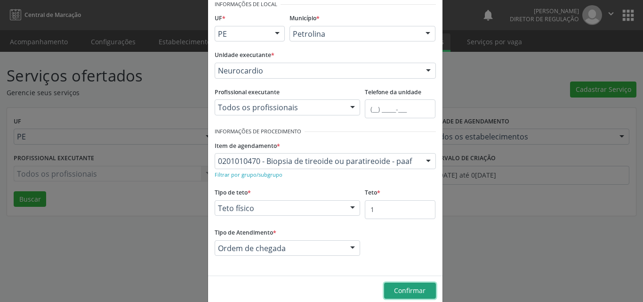
click at [414, 293] on span "Confirmar" at bounding box center [410, 290] width 32 height 9
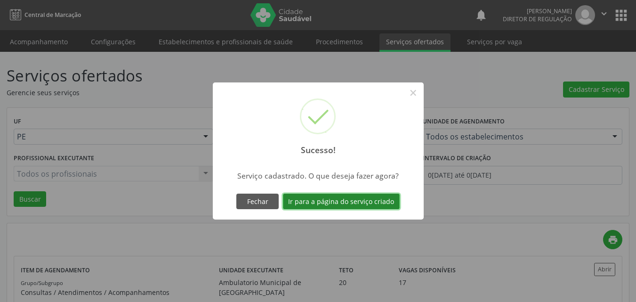
click at [343, 202] on button "Ir para a página do serviço criado" at bounding box center [341, 202] width 117 height 16
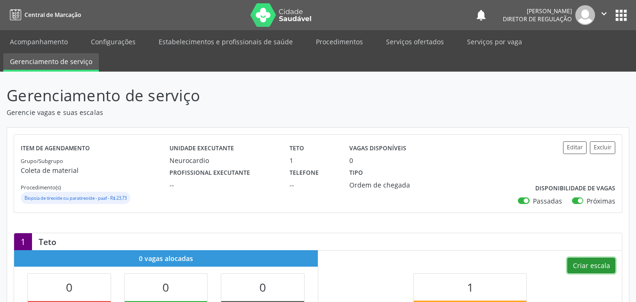
click at [593, 267] on button "Criar escala" at bounding box center [592, 266] width 48 height 16
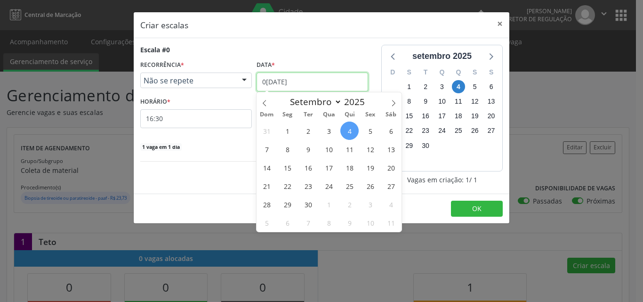
click at [308, 76] on input "[DATE]" at bounding box center [313, 82] width 112 height 19
click at [311, 152] on span "9" at bounding box center [308, 149] width 18 height 18
select select "8"
click at [324, 77] on input "09/09/2025" at bounding box center [313, 82] width 112 height 19
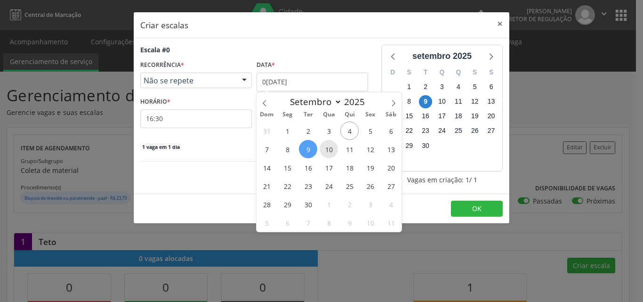
click at [329, 150] on span "10" at bounding box center [329, 149] width 18 height 18
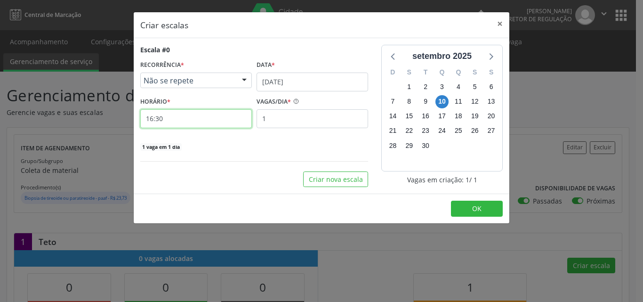
click at [216, 120] on input "16:30" at bounding box center [196, 118] width 112 height 19
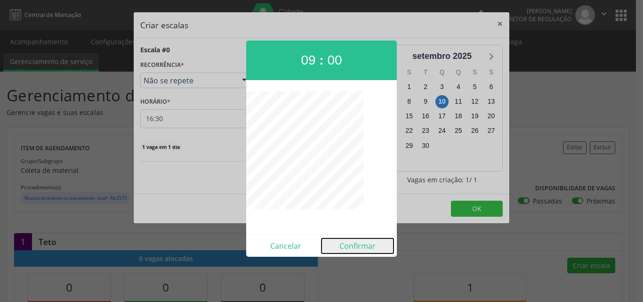
click at [358, 247] on button "Confirmar" at bounding box center [358, 245] width 72 height 15
type input "09:00"
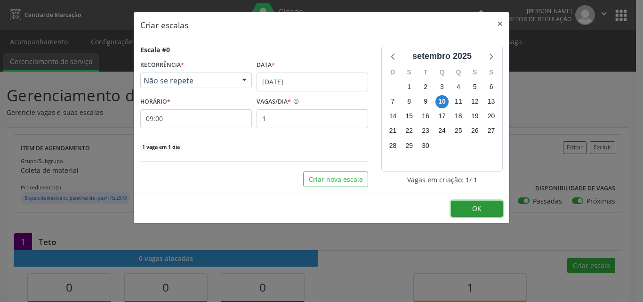
click at [473, 211] on span "OK" at bounding box center [476, 208] width 9 height 9
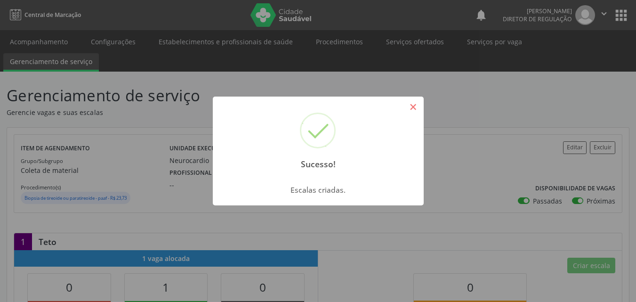
click at [416, 103] on button "×" at bounding box center [414, 107] width 16 height 16
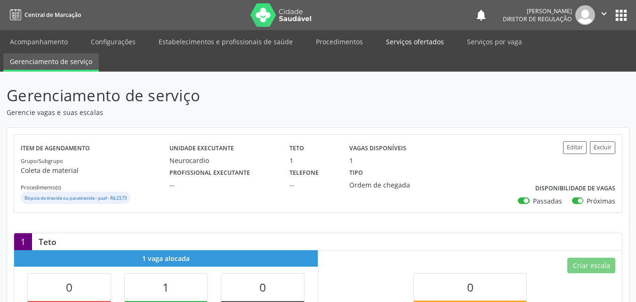
click at [430, 44] on link "Serviços ofertados" at bounding box center [415, 41] width 71 height 16
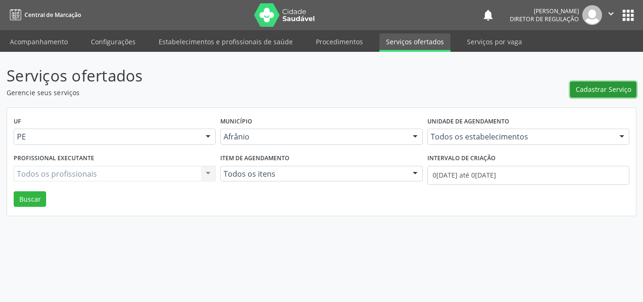
click at [597, 89] on span "Cadastrar Serviço" at bounding box center [604, 89] width 56 height 10
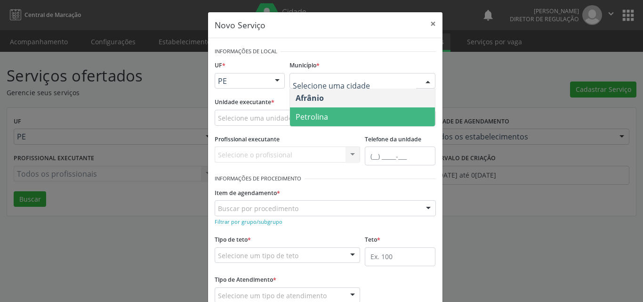
click at [335, 114] on span "Petrolina" at bounding box center [362, 116] width 145 height 19
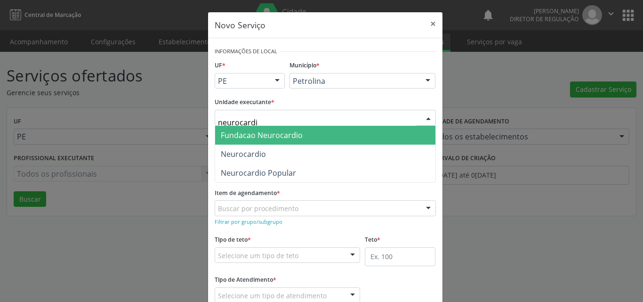
type input "neurocardio"
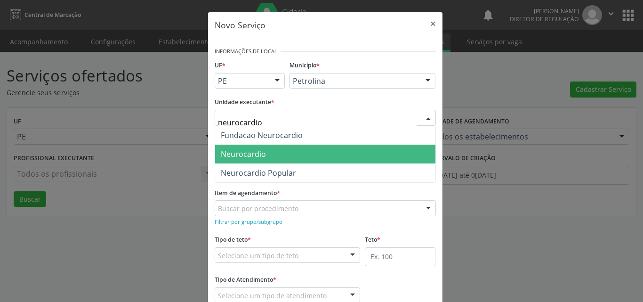
click at [262, 152] on span "Neurocardio" at bounding box center [325, 154] width 220 height 19
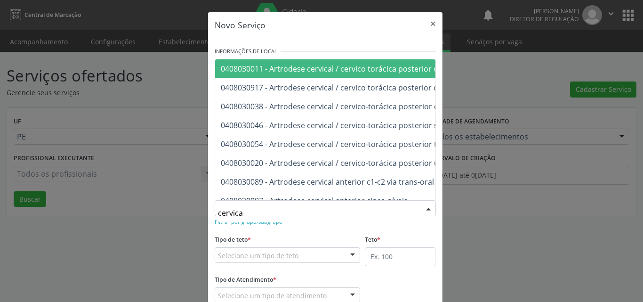
type input "cervical"
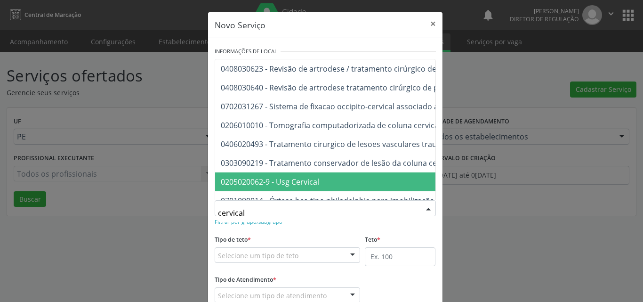
scroll to position [978, 0]
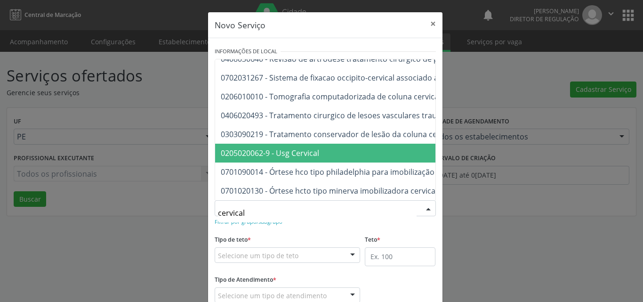
click at [344, 146] on span "0205020062-9 - Usg Cervical" at bounding box center [418, 153] width 406 height 19
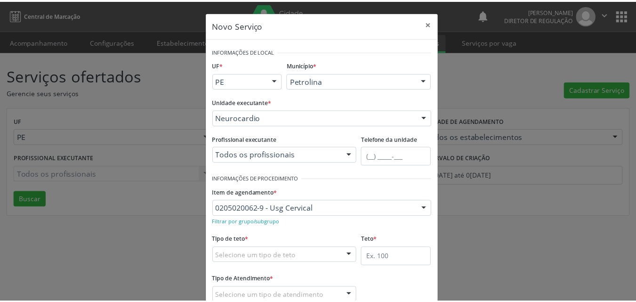
scroll to position [62, 0]
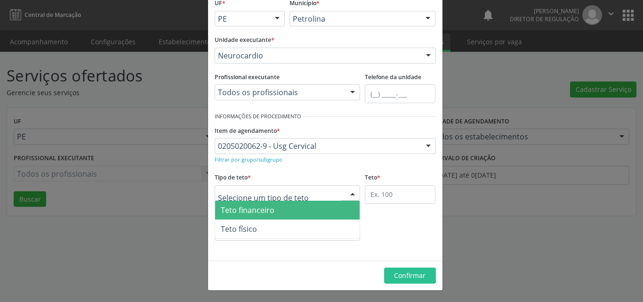
click at [305, 192] on div at bounding box center [288, 193] width 146 height 16
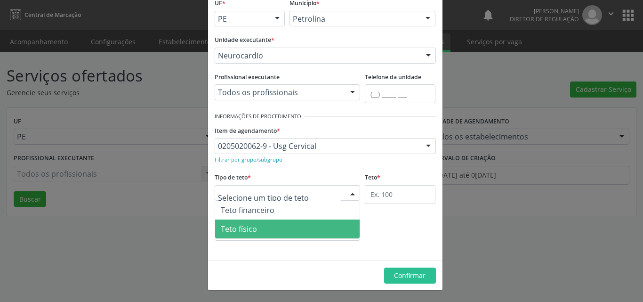
click at [294, 232] on span "Teto físico" at bounding box center [287, 228] width 145 height 19
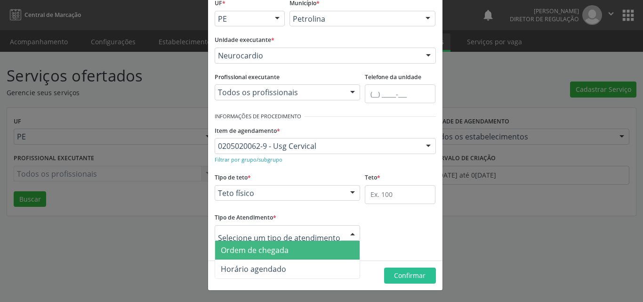
click at [301, 250] on span "Ordem de chegada" at bounding box center [287, 250] width 145 height 19
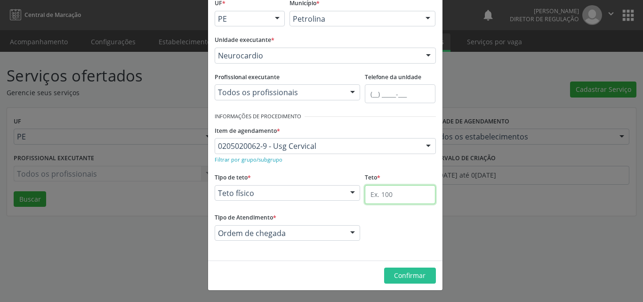
click at [407, 195] on input "text" at bounding box center [400, 194] width 71 height 19
type input "1"
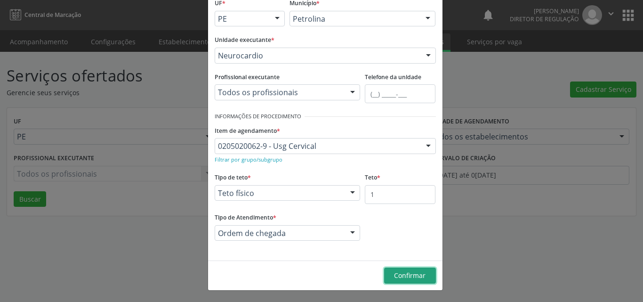
click at [397, 276] on span "Confirmar" at bounding box center [410, 275] width 32 height 9
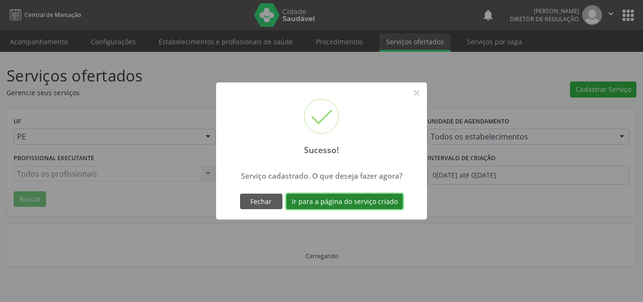
click at [355, 203] on button "Ir para a página do serviço criado" at bounding box center [344, 202] width 117 height 16
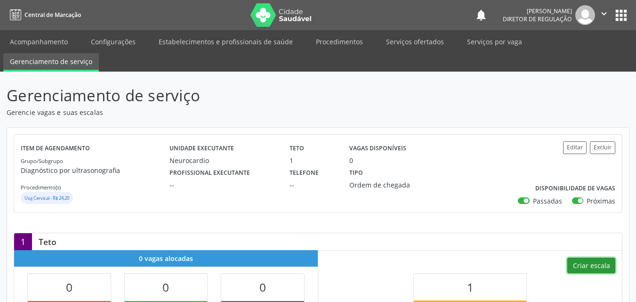
click at [598, 266] on button "Criar escala" at bounding box center [592, 266] width 48 height 16
select select "8"
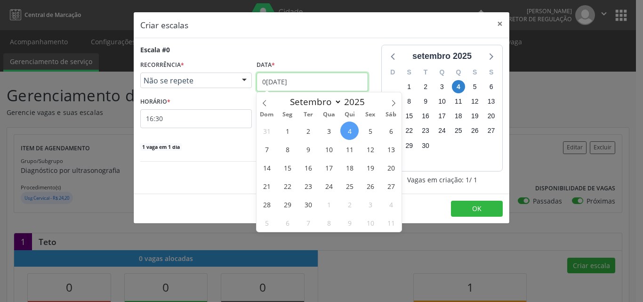
click at [341, 84] on input "[DATE]" at bounding box center [313, 82] width 112 height 19
click at [329, 149] on span "10" at bounding box center [329, 149] width 18 height 18
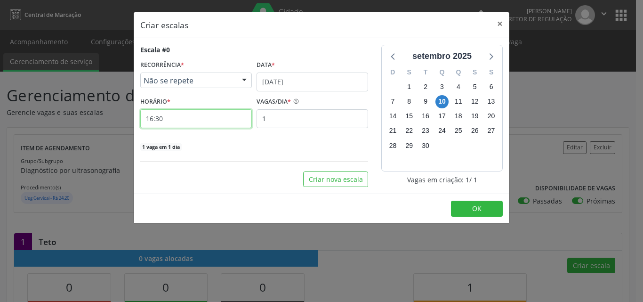
click at [223, 117] on input "16:30" at bounding box center [196, 118] width 112 height 19
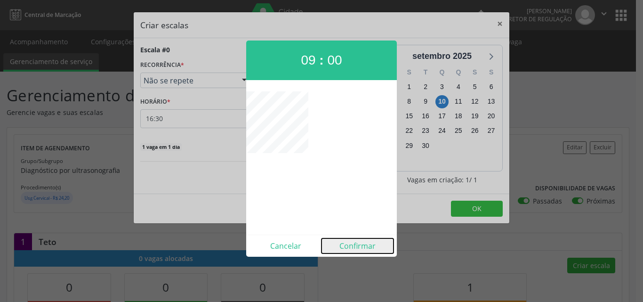
click at [352, 243] on button "Confirmar" at bounding box center [358, 245] width 72 height 15
type input "09:00"
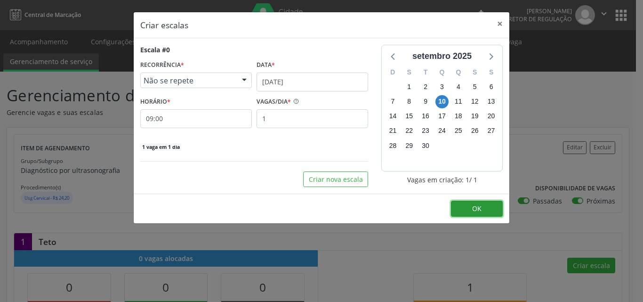
click at [471, 204] on button "OK" at bounding box center [477, 209] width 52 height 16
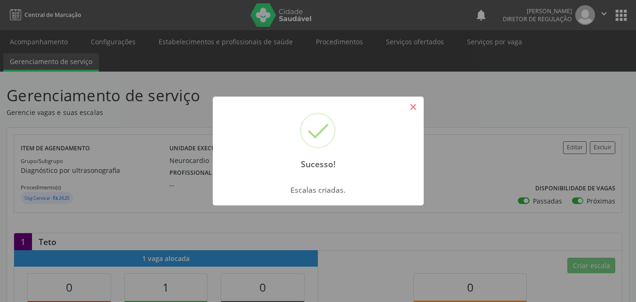
click at [419, 110] on div "Sucesso! ×" at bounding box center [318, 137] width 211 height 81
click at [415, 108] on button "×" at bounding box center [414, 107] width 16 height 16
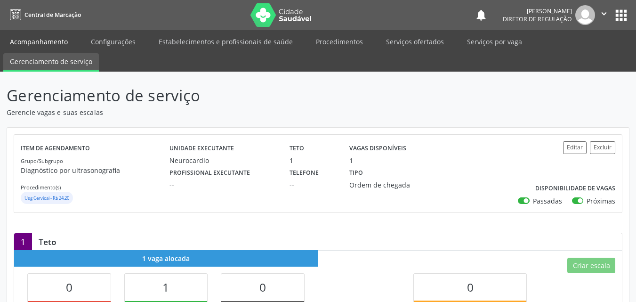
click at [61, 44] on link "Acompanhamento" at bounding box center [38, 41] width 71 height 16
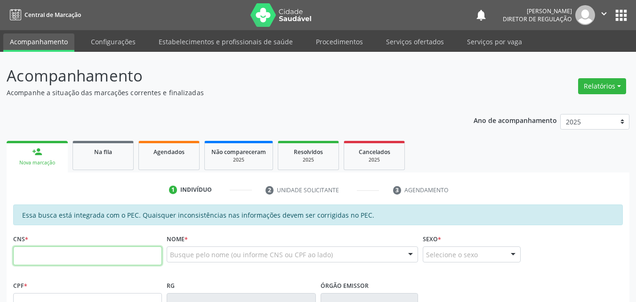
click at [116, 254] on input "text" at bounding box center [87, 255] width 149 height 19
type input "700 5019 1395 9155"
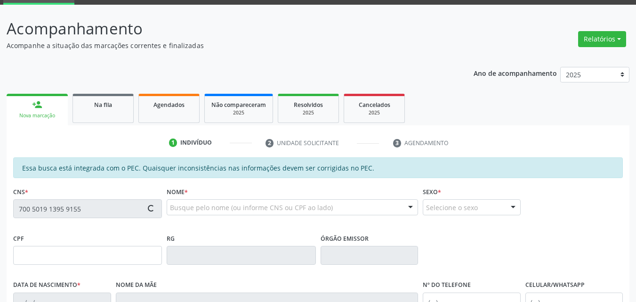
scroll to position [141, 0]
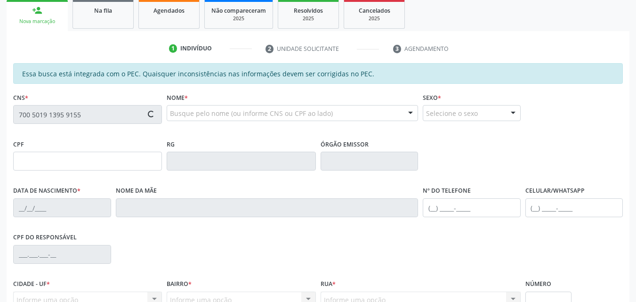
type input "[DATE]"
type input "[PERSON_NAME]"
type input "[PHONE_NUMBER]"
type input "S/N"
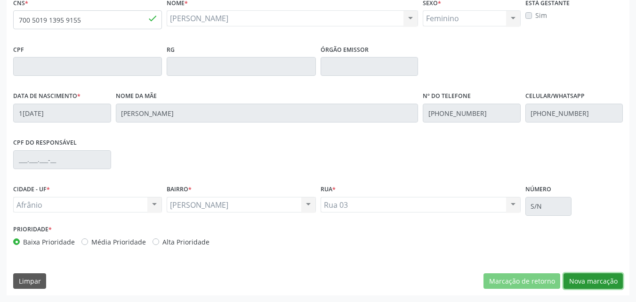
click at [600, 280] on button "Nova marcação" at bounding box center [593, 281] width 59 height 16
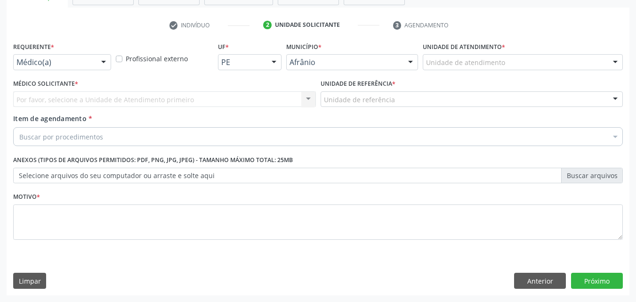
scroll to position [165, 0]
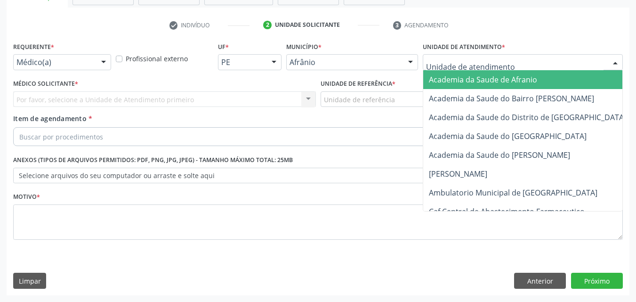
click at [520, 60] on div at bounding box center [523, 62] width 200 height 16
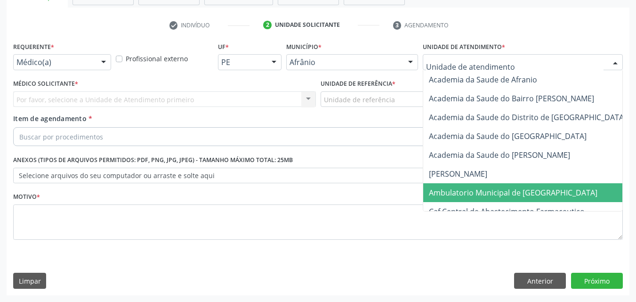
click at [519, 194] on span "Ambulatorio Municipal de [GEOGRAPHIC_DATA]" at bounding box center [513, 192] width 169 height 10
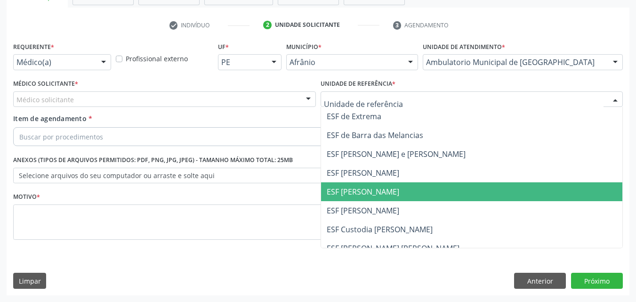
drag, startPoint x: 388, startPoint y: 191, endPoint x: 382, endPoint y: 189, distance: 6.6
click at [388, 191] on span "ESF [PERSON_NAME]" at bounding box center [363, 192] width 73 height 10
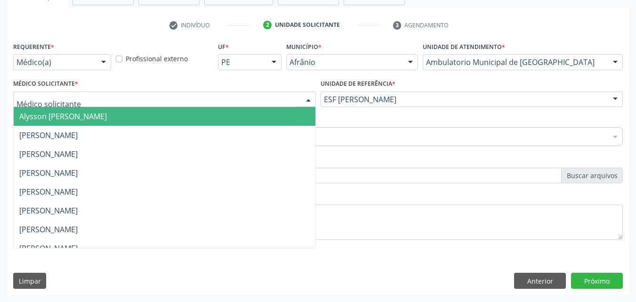
click at [230, 97] on div at bounding box center [164, 99] width 303 height 16
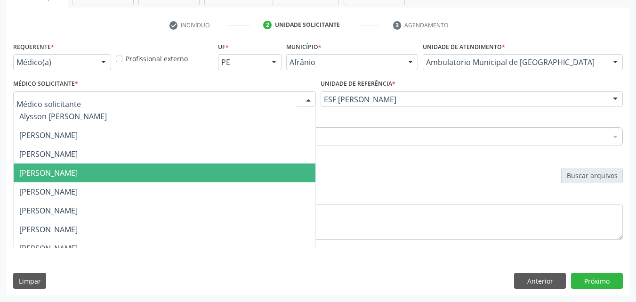
drag, startPoint x: 216, startPoint y: 169, endPoint x: 211, endPoint y: 168, distance: 4.9
click at [216, 170] on span "[PERSON_NAME]" at bounding box center [165, 172] width 302 height 19
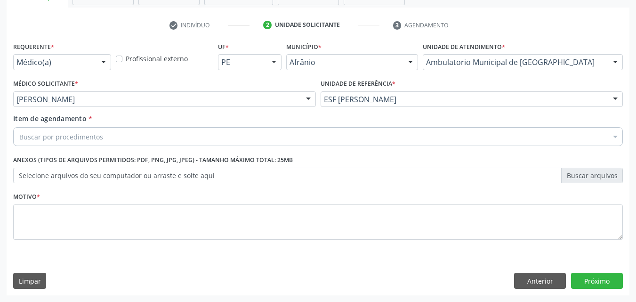
click at [171, 138] on div "Buscar por procedimentos" at bounding box center [318, 136] width 610 height 19
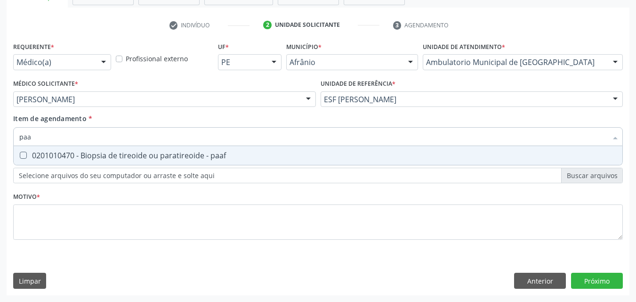
type input "paaf"
click at [175, 154] on div "0201010470 - Biopsia de tireoide ou paratireoide - paaf" at bounding box center [318, 156] width 598 height 8
checkbox paaf "true"
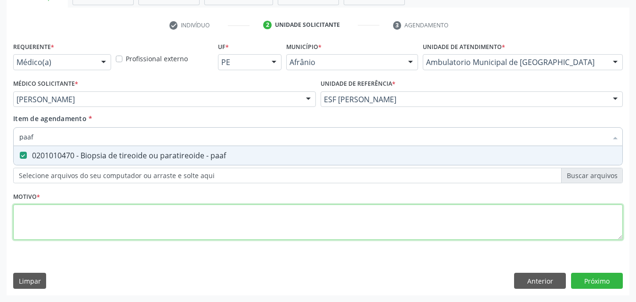
click at [323, 218] on div "Requerente * Médico(a) Médico(a) Enfermeiro(a) Paciente Nenhum resultado encont…" at bounding box center [318, 146] width 610 height 213
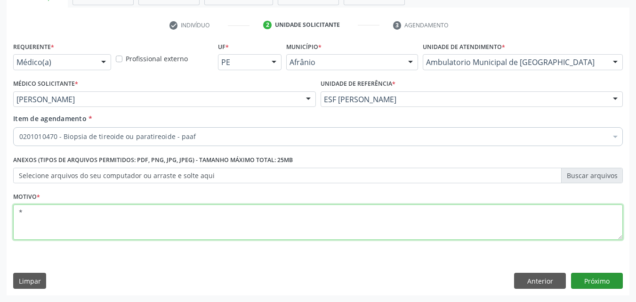
type textarea "*"
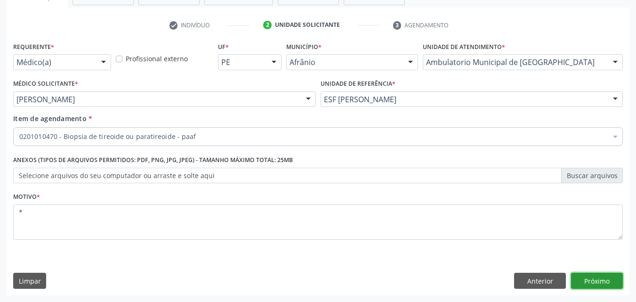
click at [603, 281] on button "Próximo" at bounding box center [597, 281] width 52 height 16
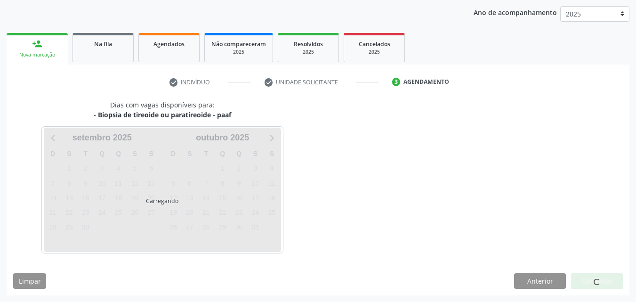
scroll to position [108, 0]
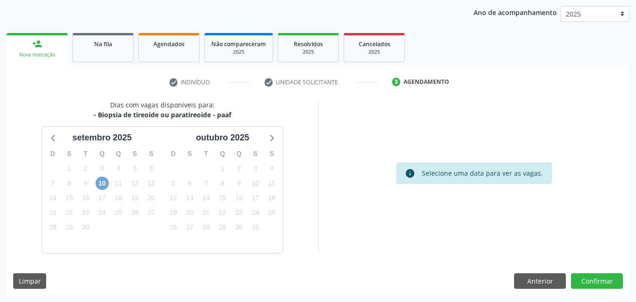
click at [103, 181] on span "10" at bounding box center [102, 183] width 13 height 13
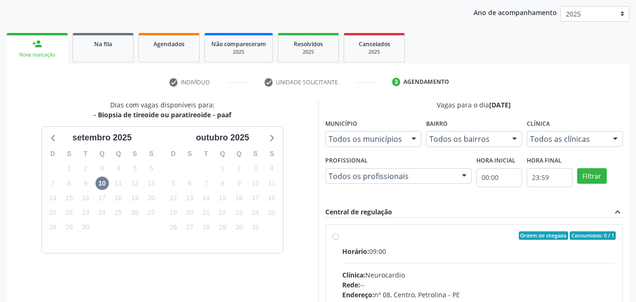
drag, startPoint x: 344, startPoint y: 236, endPoint x: 356, endPoint y: 234, distance: 11.4
click at [344, 236] on div "Ordem de chegada Consumidos: 0 / 1" at bounding box center [479, 235] width 274 height 8
click at [339, 236] on input "Ordem de chegada Consumidos: 0 / 1 Horário: 09:00 Clínica: Neurocardio Rede: --…" at bounding box center [336, 235] width 7 height 8
radio input "true"
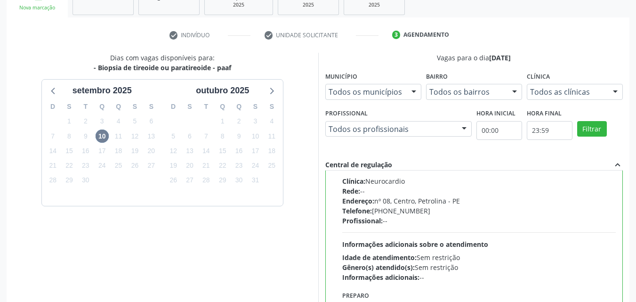
scroll to position [261, 0]
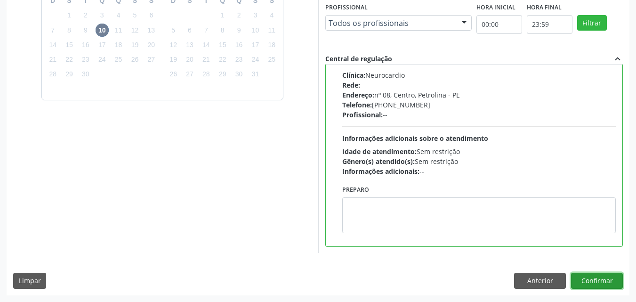
click at [587, 276] on button "Confirmar" at bounding box center [597, 281] width 52 height 16
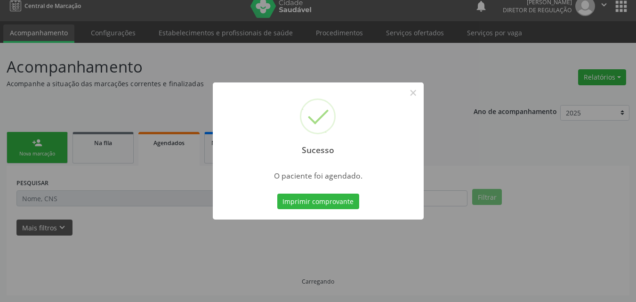
scroll to position [9, 0]
click at [353, 204] on button "Imprimir comprovante" at bounding box center [318, 202] width 82 height 16
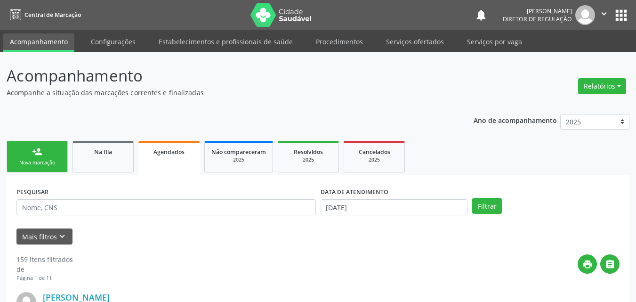
scroll to position [9, 0]
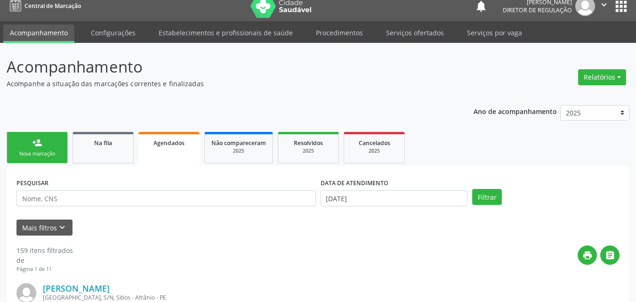
click at [47, 150] on div "Nova marcação" at bounding box center [37, 153] width 47 height 7
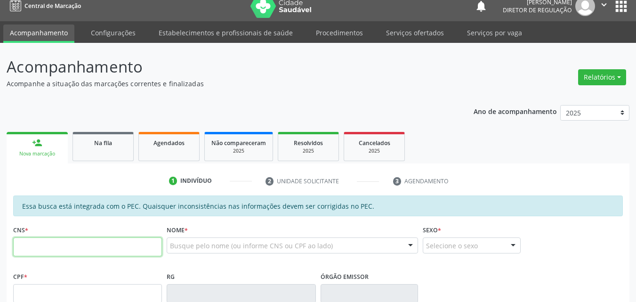
click at [97, 243] on input "text" at bounding box center [87, 246] width 149 height 19
type input "700 5019 1395 9155"
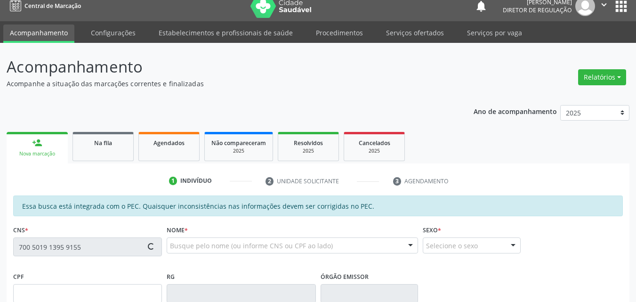
type input "[DATE]"
type input "[PERSON_NAME]"
type input "[PHONE_NUMBER]"
type input "S/N"
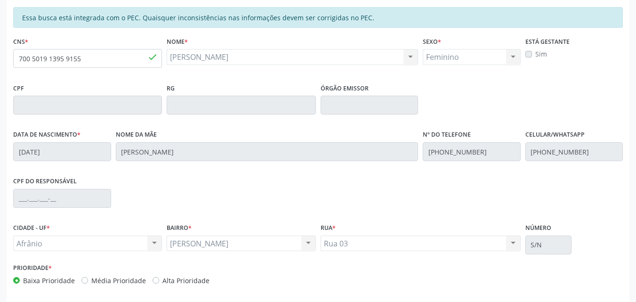
scroll to position [236, 0]
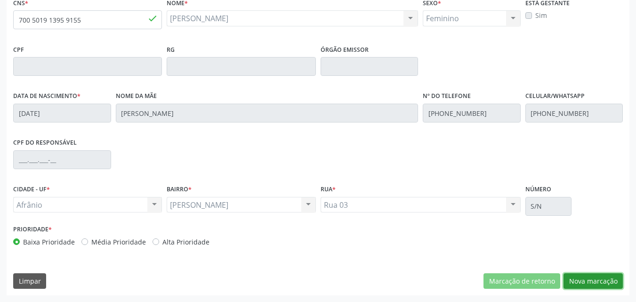
click at [595, 277] on button "Nova marcação" at bounding box center [593, 281] width 59 height 16
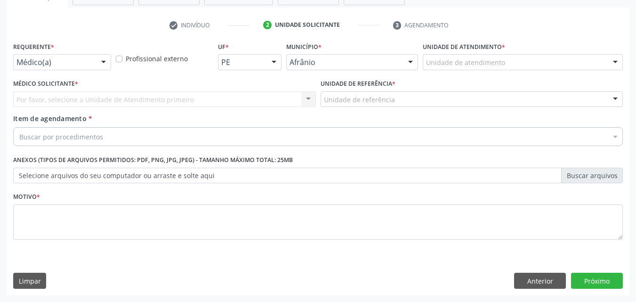
scroll to position [165, 0]
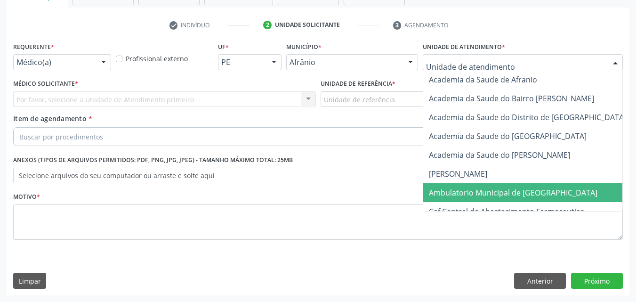
click at [489, 197] on span "Ambulatorio Municipal de [GEOGRAPHIC_DATA]" at bounding box center [513, 192] width 169 height 10
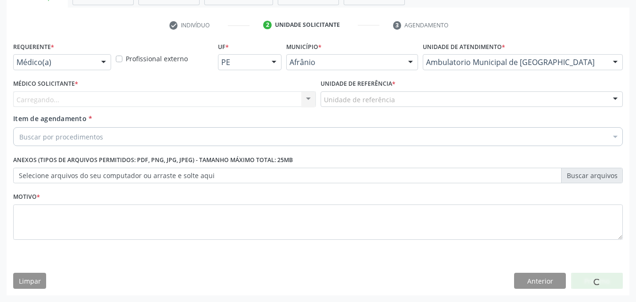
click at [395, 98] on div "Unidade de referência" at bounding box center [472, 99] width 303 height 16
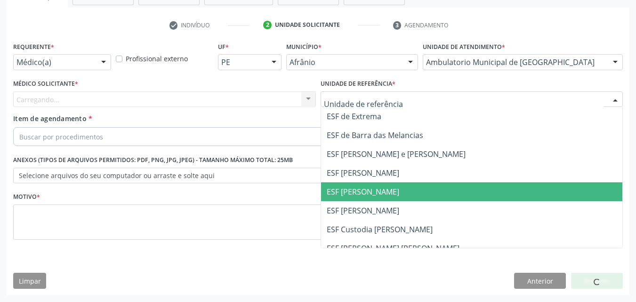
click at [390, 189] on span "ESF [PERSON_NAME]" at bounding box center [472, 191] width 302 height 19
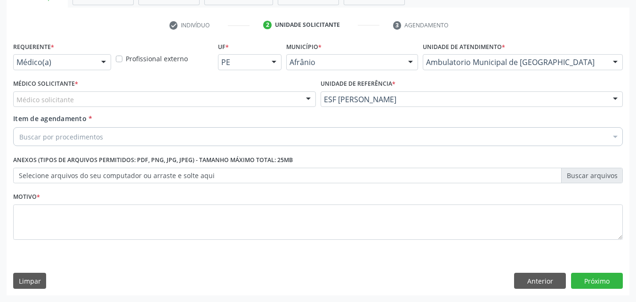
click at [264, 98] on div "Médico solicitante" at bounding box center [164, 99] width 303 height 16
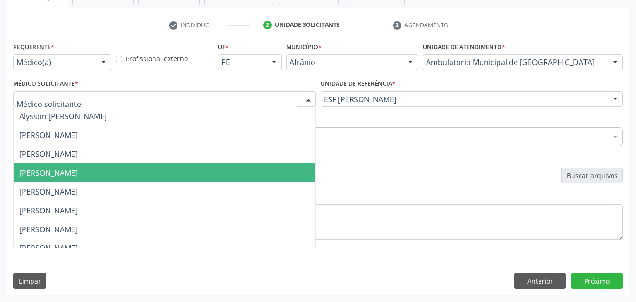
click at [236, 178] on span "[PERSON_NAME]" at bounding box center [165, 172] width 302 height 19
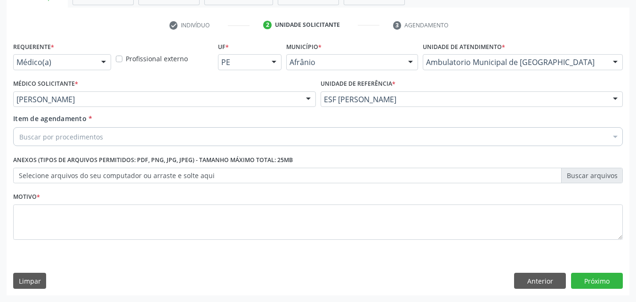
click at [169, 137] on div "Buscar por procedimentos" at bounding box center [318, 136] width 610 height 19
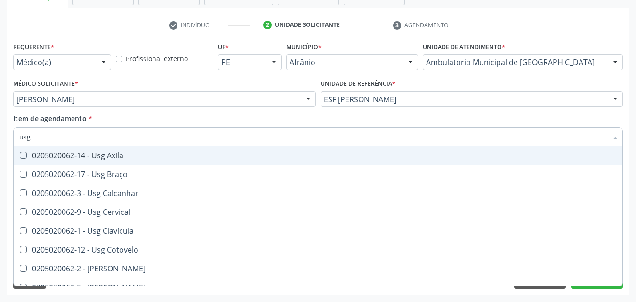
type input "usg c"
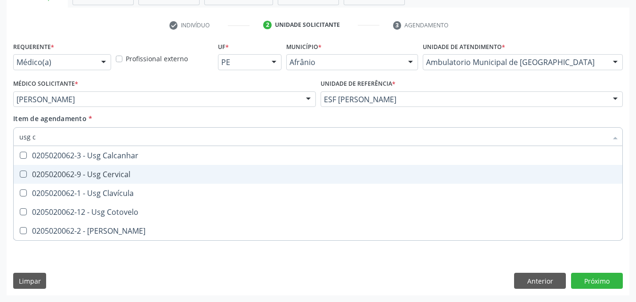
click at [146, 168] on span "0205020062-9 - Usg Cervical" at bounding box center [318, 174] width 609 height 19
checkbox Cervical "true"
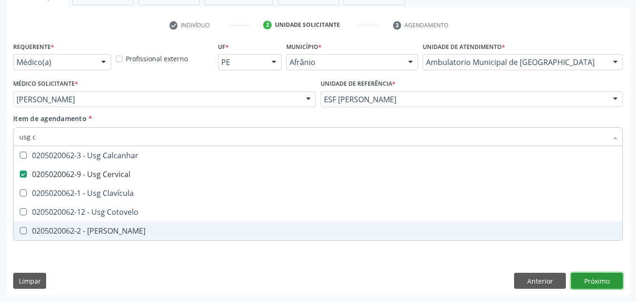
click at [591, 282] on div "Requerente * Médico(a) Médico(a) Enfermeiro(a) Paciente Nenhum resultado encont…" at bounding box center [318, 168] width 623 height 256
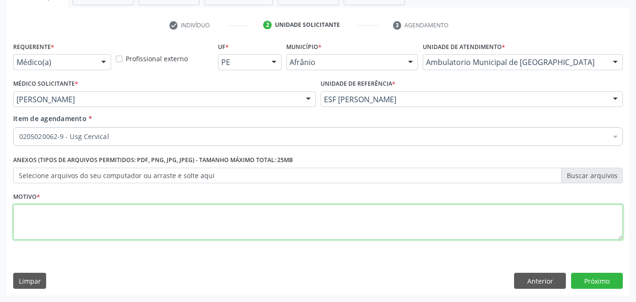
click at [280, 222] on textarea at bounding box center [318, 222] width 610 height 36
type textarea "*"
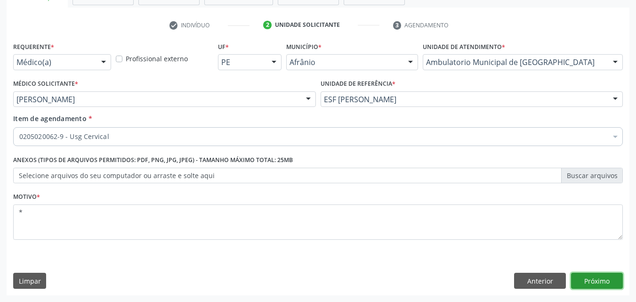
click at [602, 280] on button "Próximo" at bounding box center [597, 281] width 52 height 16
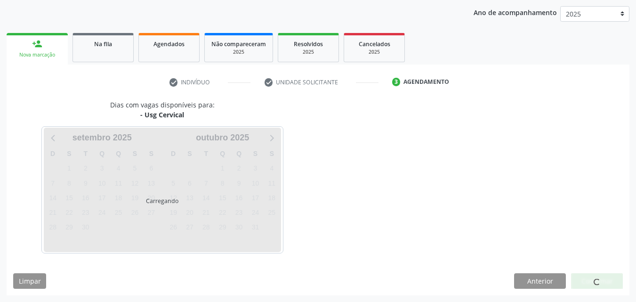
scroll to position [108, 0]
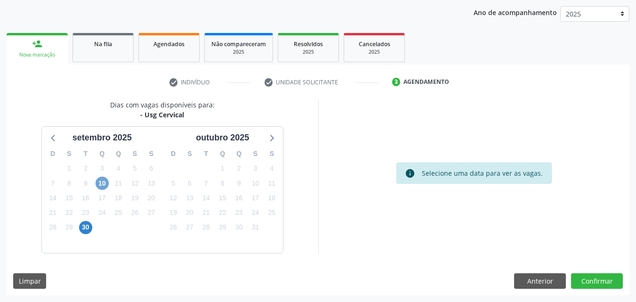
click at [104, 184] on span "10" at bounding box center [102, 183] width 13 height 13
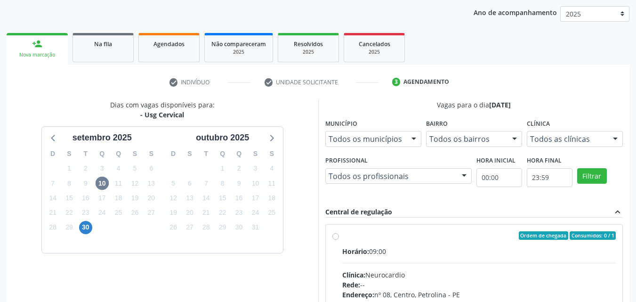
click at [347, 244] on label "Ordem de chegada Consumidos: 0 / 1 Horário: 09:00 Clínica: Neurocardio Rede: --…" at bounding box center [479, 303] width 274 height 145
click at [339, 240] on input "Ordem de chegada Consumidos: 0 / 1 Horário: 09:00 Clínica: Neurocardio Rede: --…" at bounding box center [336, 235] width 7 height 8
radio input "true"
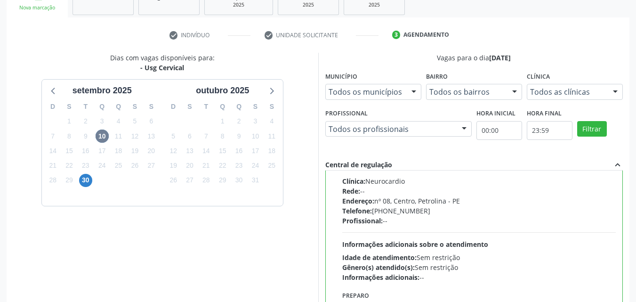
scroll to position [261, 0]
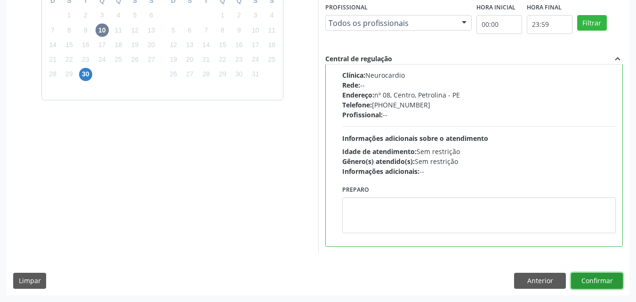
click at [591, 279] on button "Confirmar" at bounding box center [597, 281] width 52 height 16
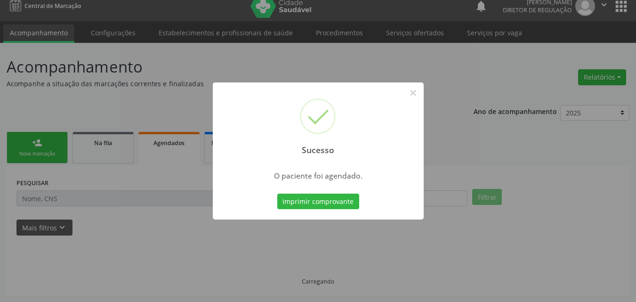
scroll to position [9, 0]
click at [304, 204] on button "Imprimir comprovante" at bounding box center [318, 202] width 82 height 16
